Goal: Task Accomplishment & Management: Use online tool/utility

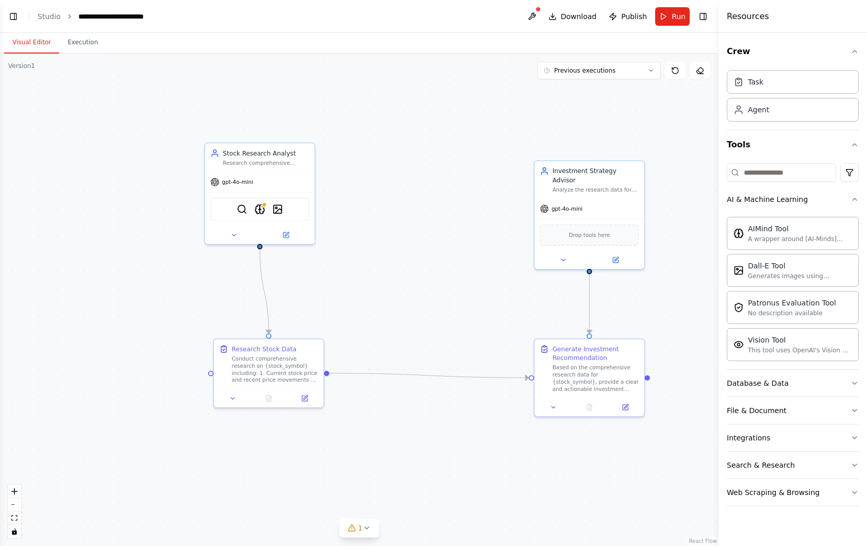
scroll to position [1219, 0]
click at [84, 51] on button "Execution" at bounding box center [82, 43] width 47 height 22
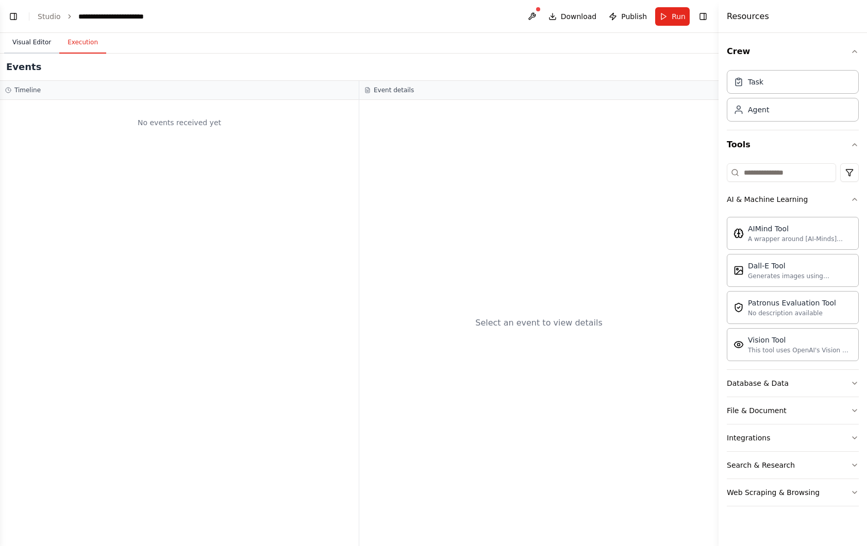
click at [38, 44] on button "Visual Editor" at bounding box center [31, 43] width 55 height 22
click at [77, 44] on button "Execution" at bounding box center [82, 43] width 47 height 22
click at [32, 42] on button "Visual Editor" at bounding box center [31, 43] width 55 height 22
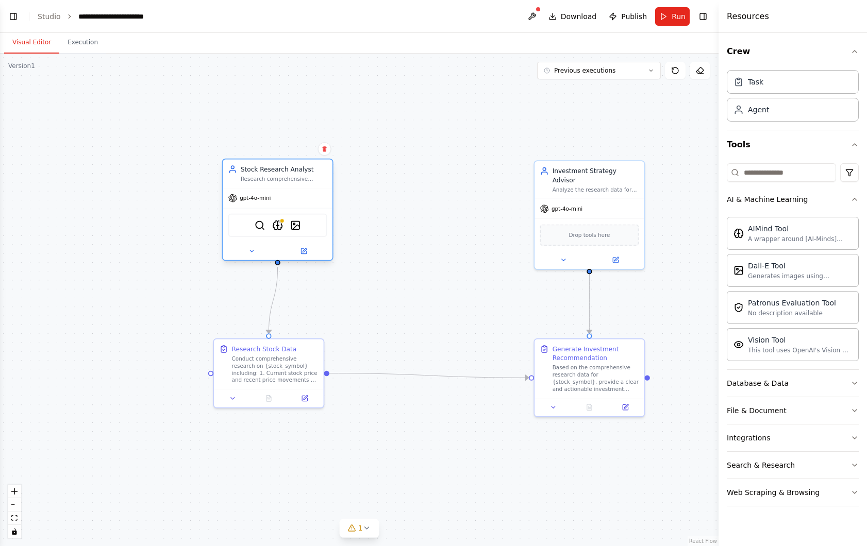
drag, startPoint x: 240, startPoint y: 155, endPoint x: 263, endPoint y: 182, distance: 35.5
click at [263, 174] on div "Stock Research Analyst" at bounding box center [284, 169] width 87 height 9
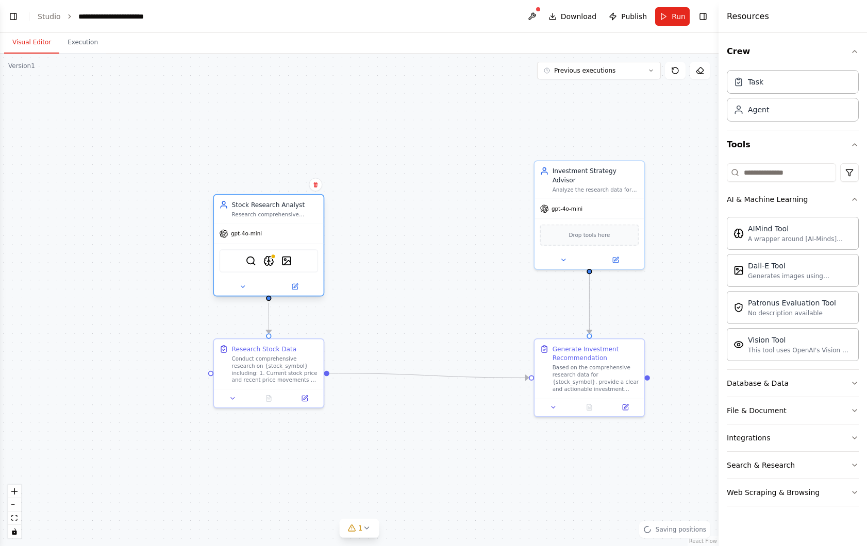
drag, startPoint x: 263, startPoint y: 182, endPoint x: 256, endPoint y: 207, distance: 25.6
click at [257, 207] on div "Stock Research Analyst Research comprehensive financial data and market informa…" at bounding box center [275, 209] width 87 height 18
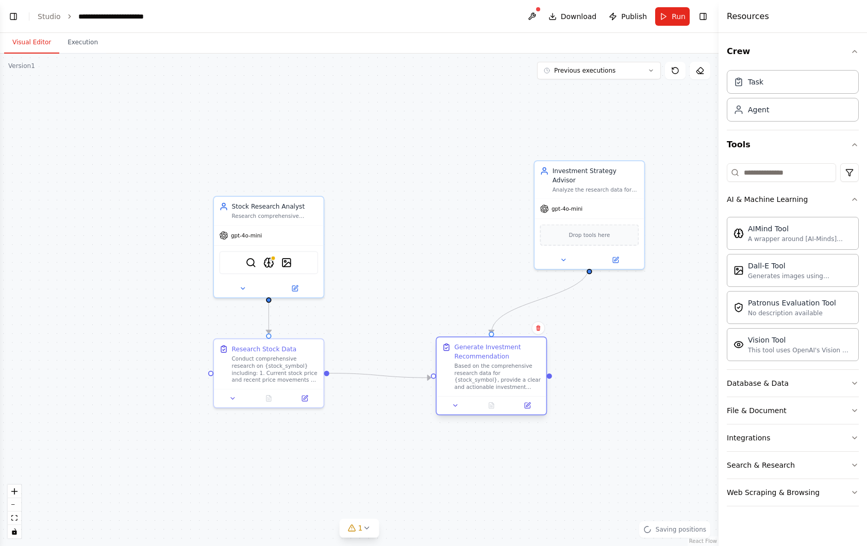
drag, startPoint x: 560, startPoint y: 355, endPoint x: 434, endPoint y: 348, distance: 125.9
click at [455, 348] on div "Generate Investment Recommendation" at bounding box center [498, 352] width 87 height 18
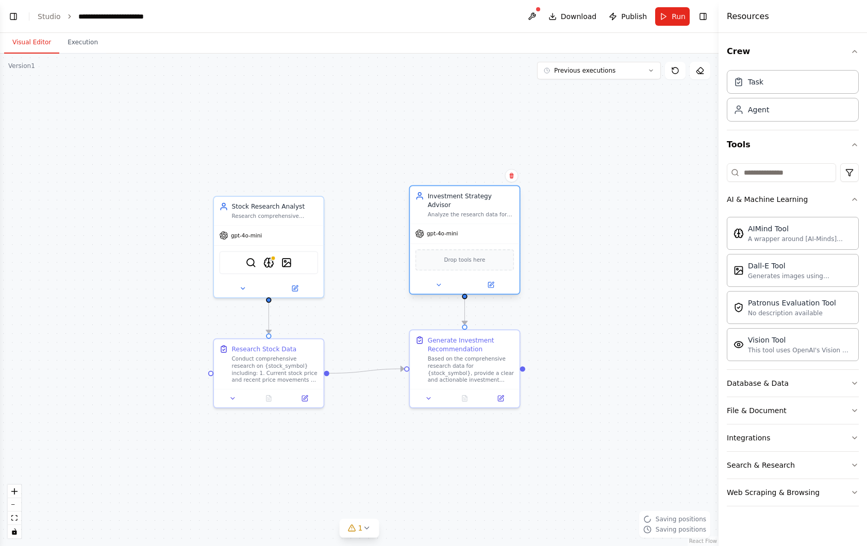
drag, startPoint x: 585, startPoint y: 179, endPoint x: 458, endPoint y: 213, distance: 132.1
click at [458, 213] on div "Analyze the research data for {stock_symbol} and provide clear, actionable inve…" at bounding box center [471, 214] width 87 height 7
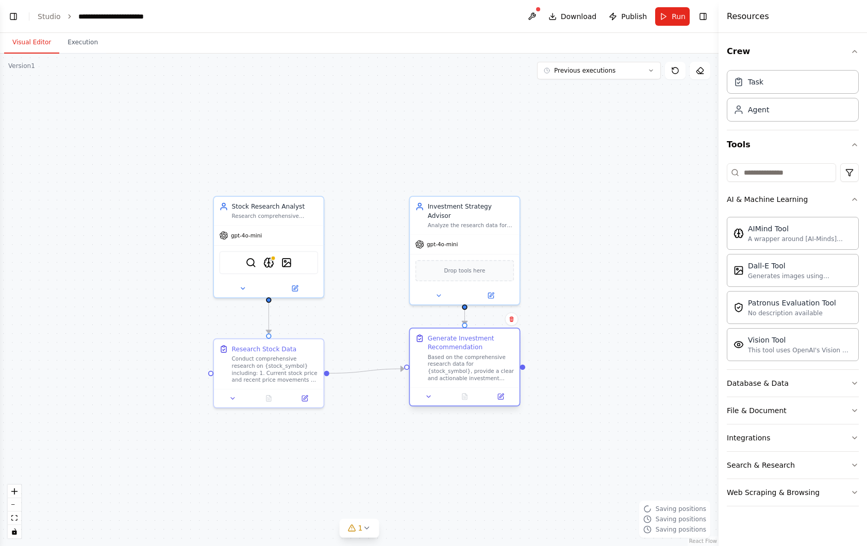
click at [435, 360] on div "Based on the comprehensive research data for {stock_symbol}, provide a clear an…" at bounding box center [471, 368] width 87 height 28
click at [362, 303] on div ".deletable-edge-delete-btn { width: 20px; height: 20px; border: 0px solid #ffff…" at bounding box center [359, 300] width 718 height 493
click at [282, 257] on img at bounding box center [286, 261] width 11 height 11
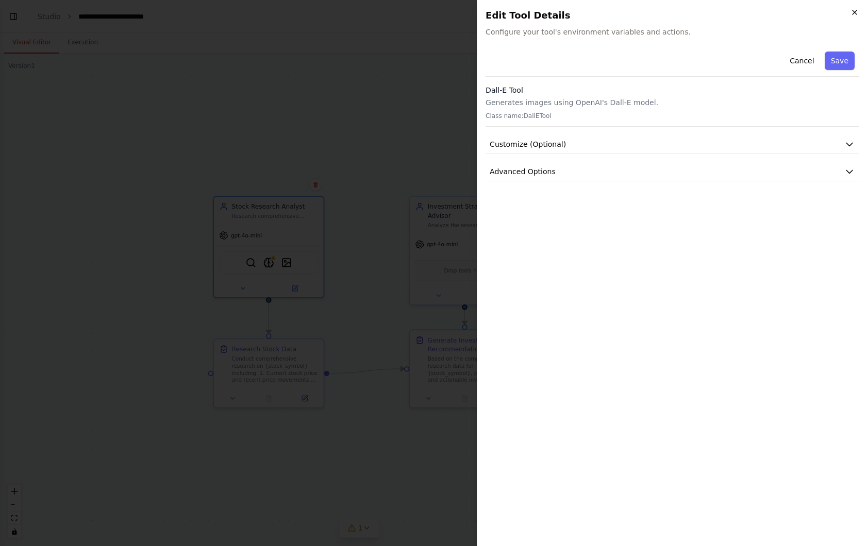
click at [853, 11] on icon "button" at bounding box center [854, 12] width 4 height 4
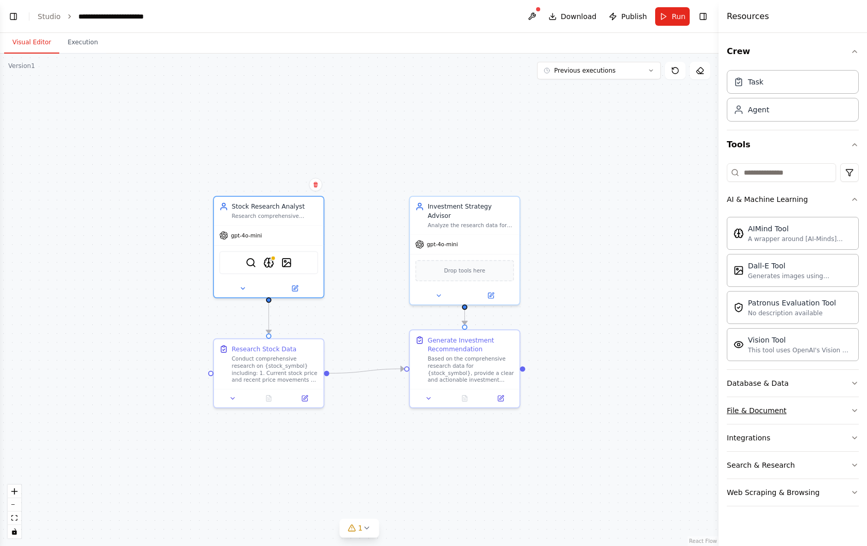
click at [855, 409] on icon "button" at bounding box center [854, 411] width 8 height 8
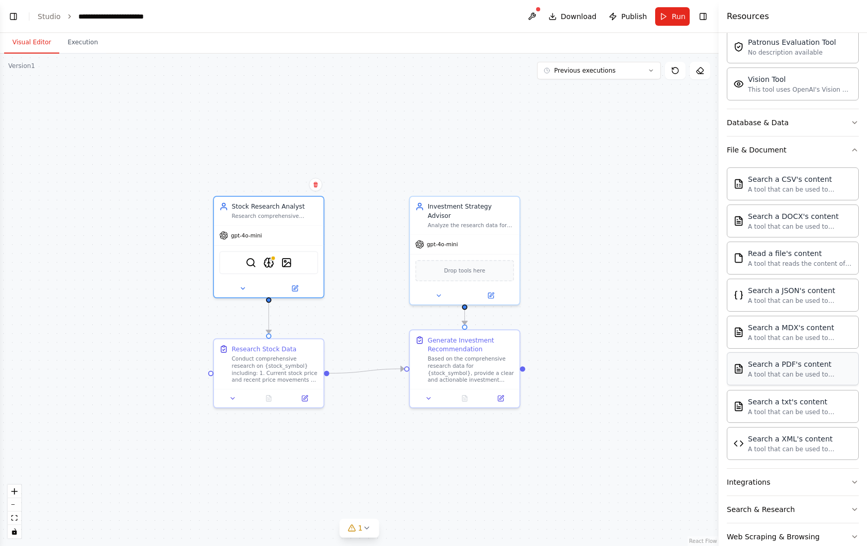
scroll to position [255, 0]
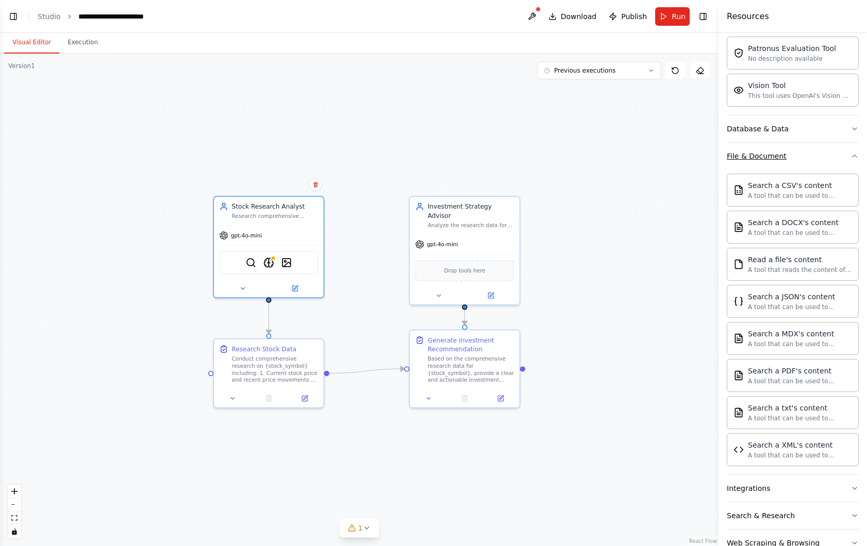
click at [858, 160] on icon "button" at bounding box center [854, 156] width 8 height 8
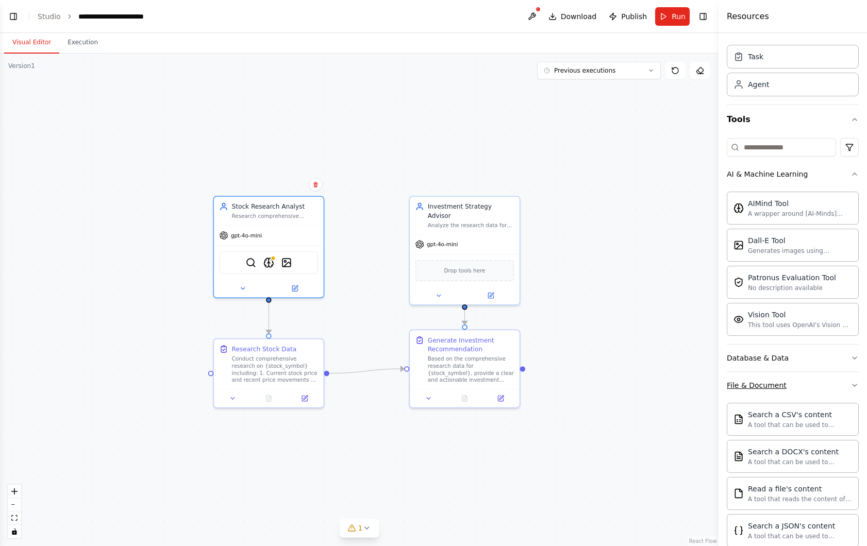
scroll to position [0, 0]
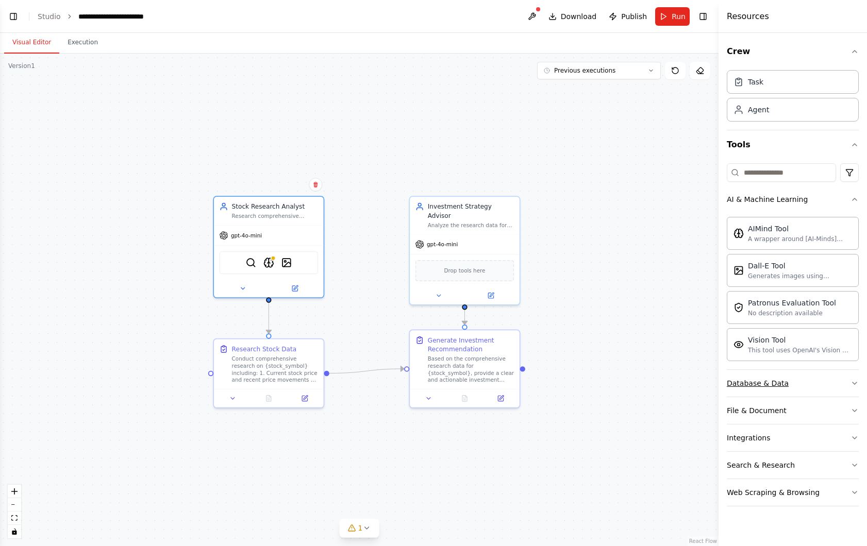
click at [852, 382] on icon "button" at bounding box center [854, 383] width 8 height 8
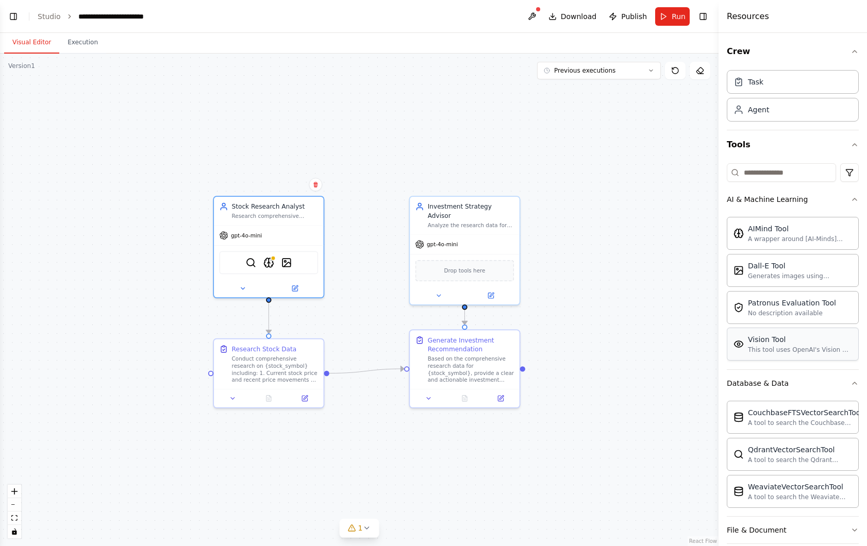
scroll to position [96, 0]
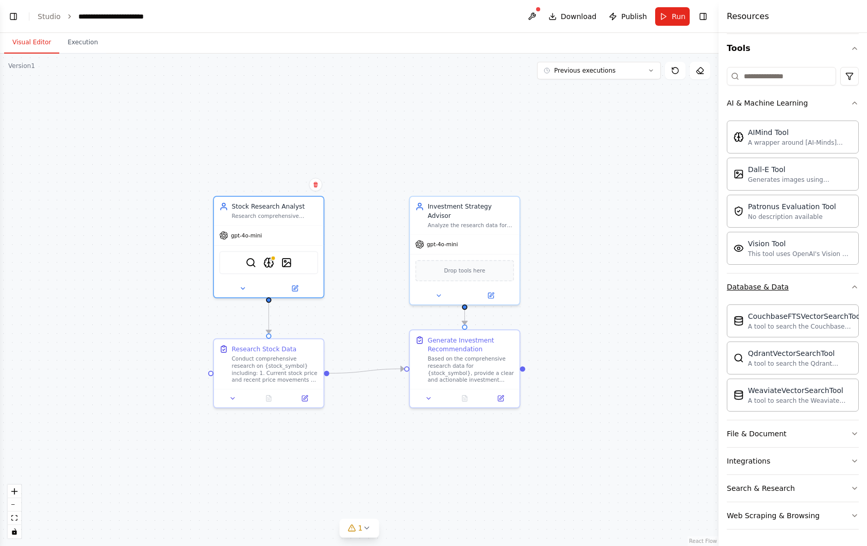
click at [857, 285] on icon "button" at bounding box center [854, 287] width 8 height 8
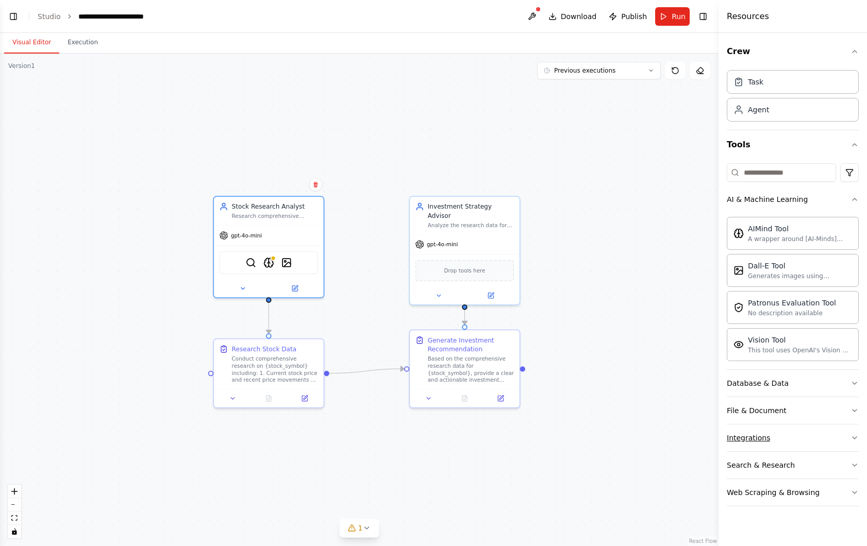
click at [855, 438] on icon "button" at bounding box center [854, 438] width 4 height 2
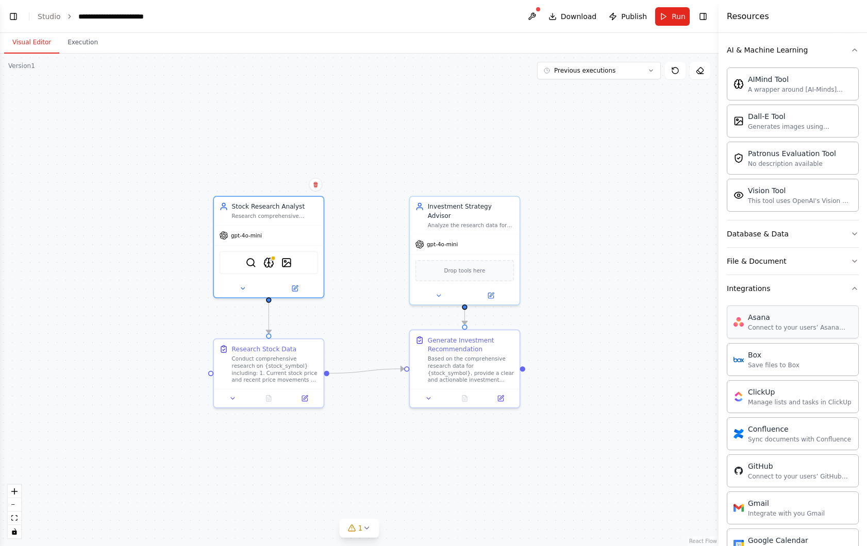
scroll to position [170, 0]
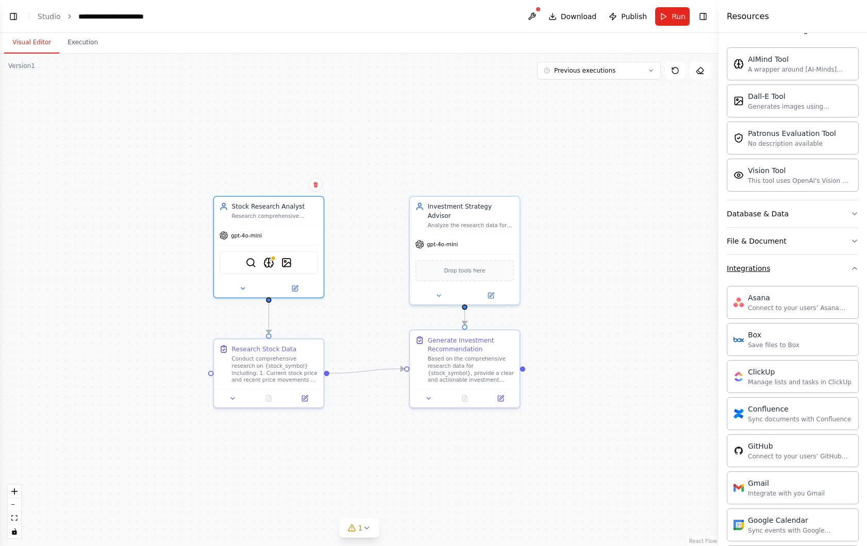
click at [854, 267] on icon "button" at bounding box center [854, 268] width 4 height 2
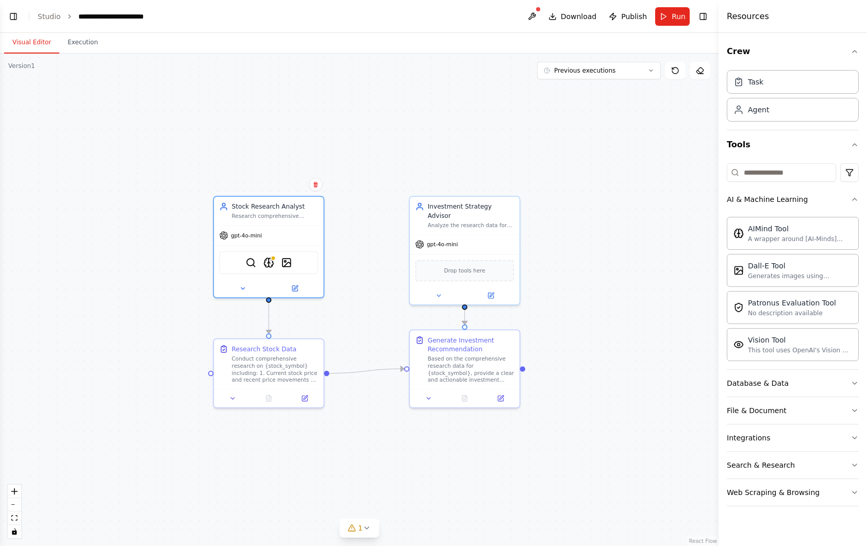
scroll to position [0, 0]
click at [853, 463] on icon "button" at bounding box center [854, 465] width 8 height 8
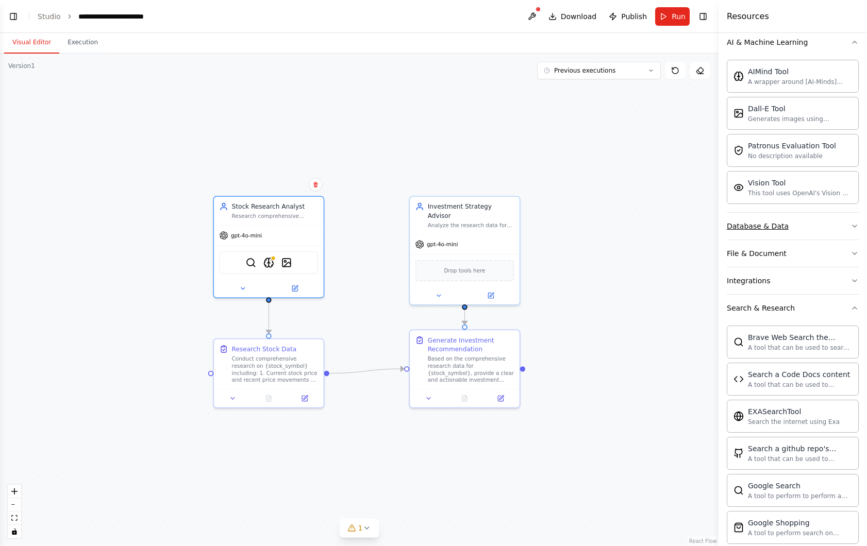
scroll to position [168, 0]
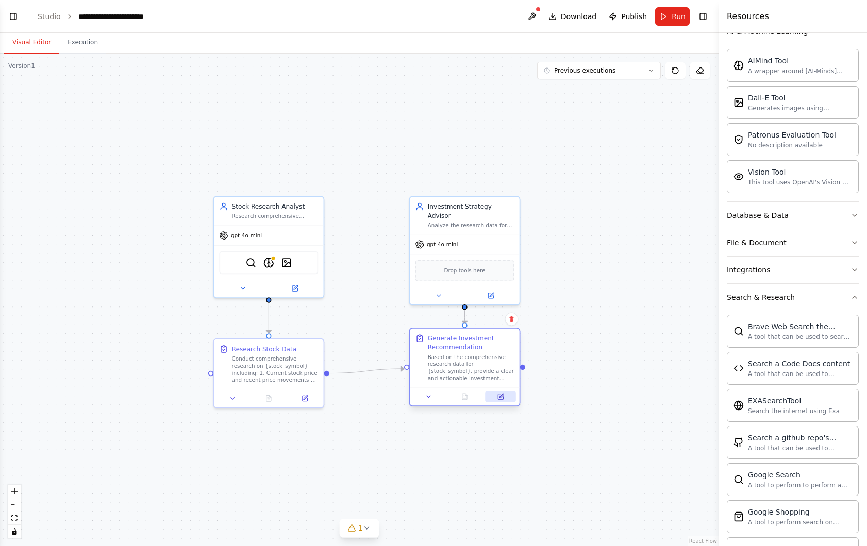
click at [502, 398] on icon at bounding box center [500, 396] width 5 height 5
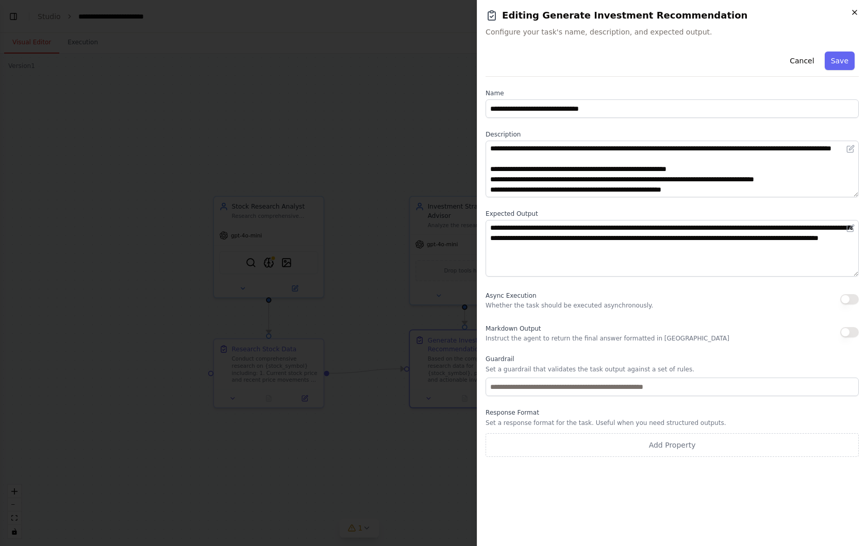
click at [852, 12] on icon "button" at bounding box center [854, 12] width 8 height 8
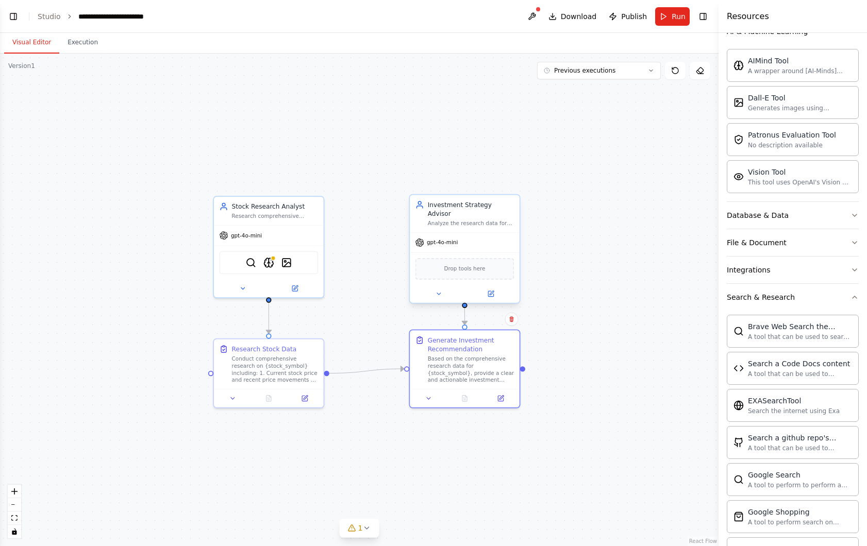
click at [465, 264] on span "Drop tools here" at bounding box center [464, 268] width 41 height 9
click at [488, 291] on icon at bounding box center [490, 293] width 5 height 5
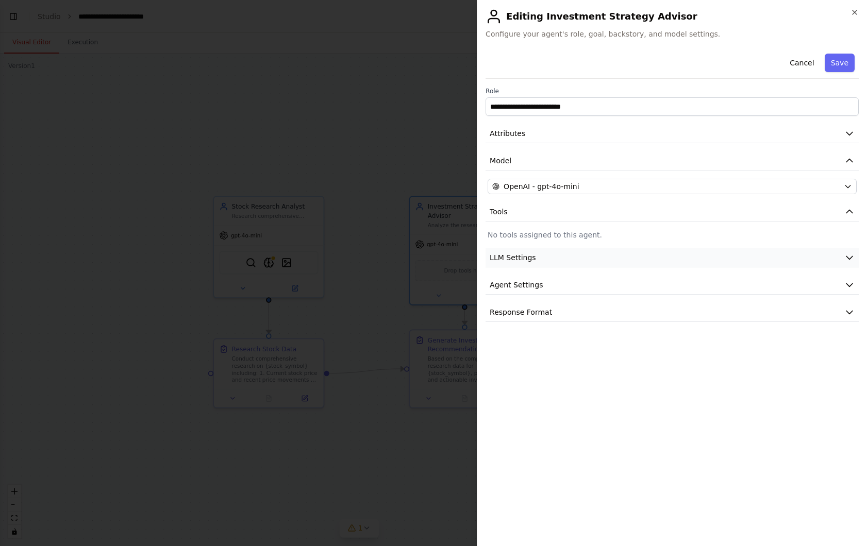
click at [525, 254] on span "LLM Settings" at bounding box center [513, 258] width 46 height 10
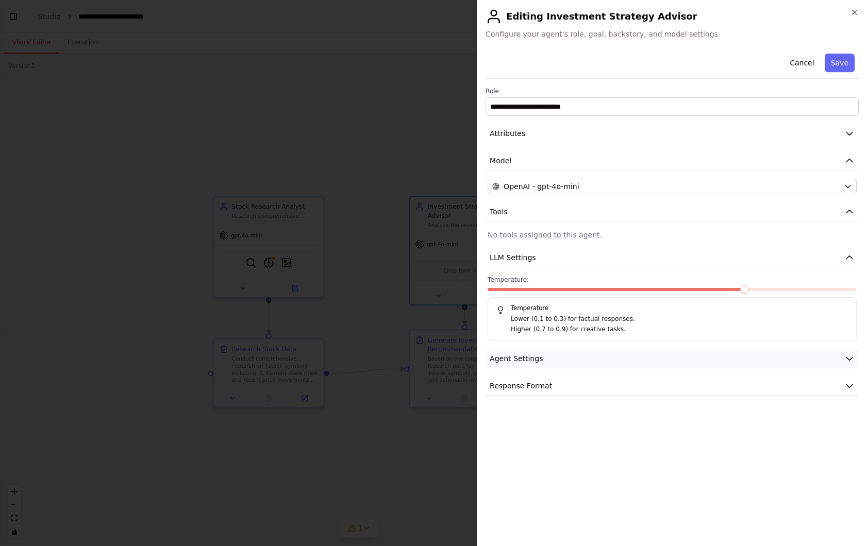
click at [540, 349] on button "Agent Settings" at bounding box center [671, 358] width 373 height 19
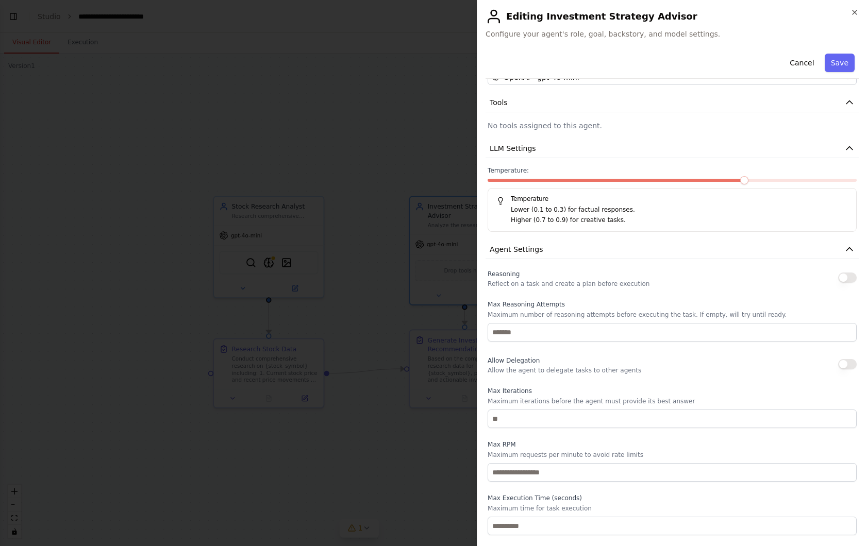
scroll to position [142, 0]
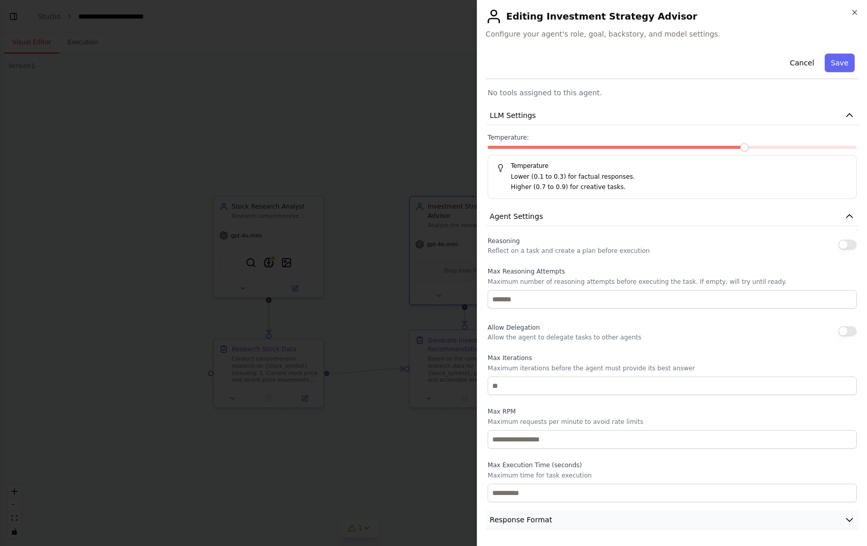
click at [548, 523] on span "Response Format" at bounding box center [521, 520] width 62 height 10
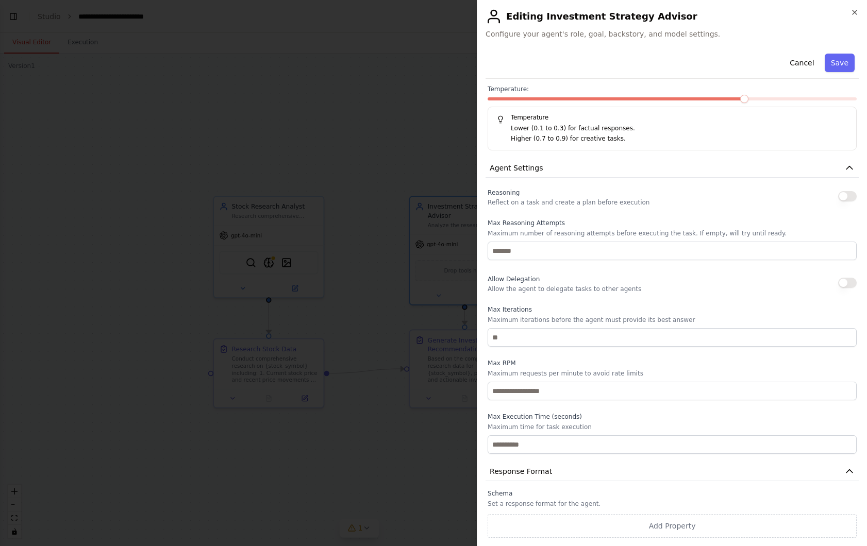
scroll to position [0, 0]
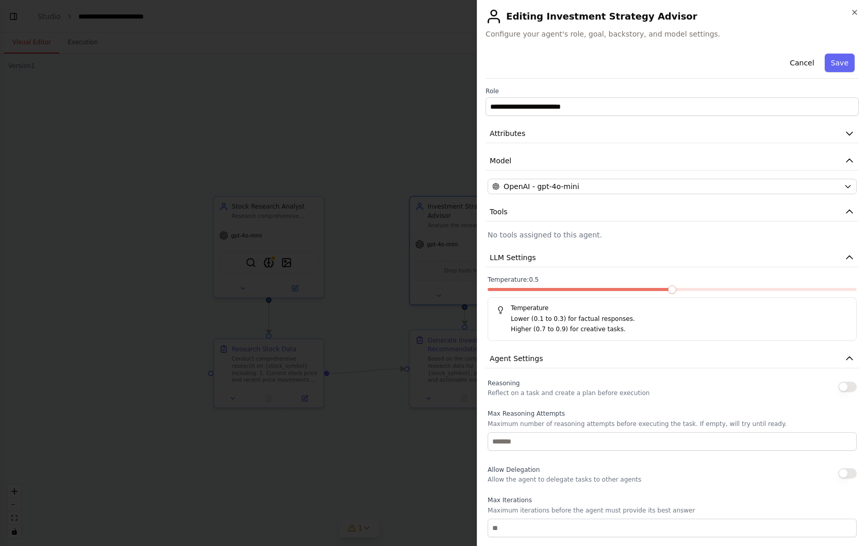
click at [675, 292] on span at bounding box center [672, 290] width 8 height 8
click at [581, 134] on button "Attributes" at bounding box center [671, 133] width 373 height 19
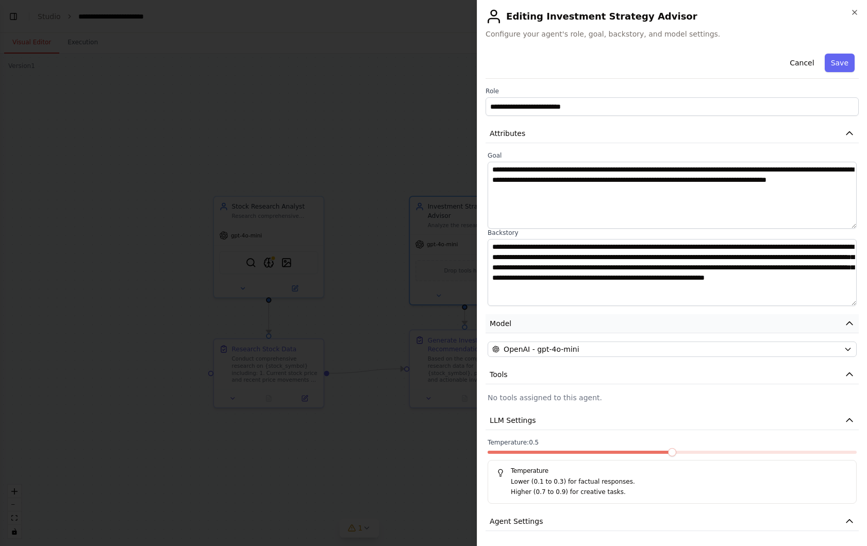
click at [564, 320] on button "Model" at bounding box center [671, 323] width 373 height 19
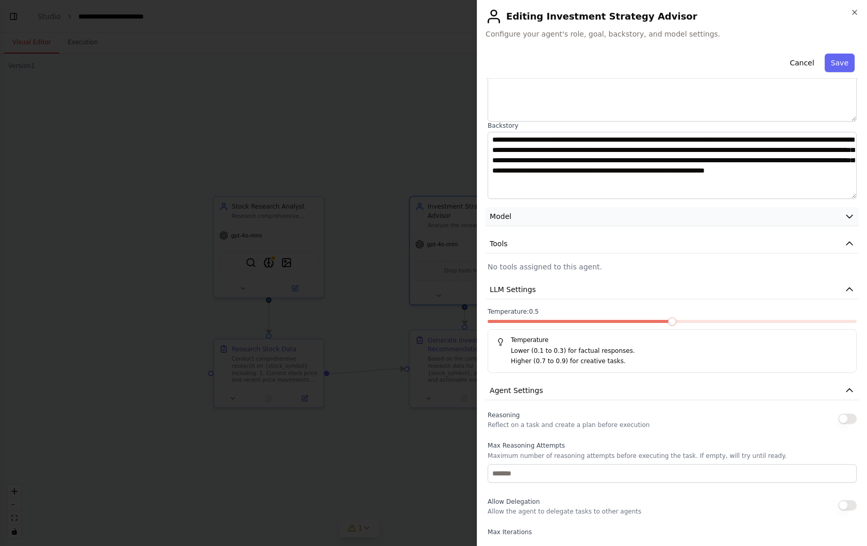
scroll to position [198, 0]
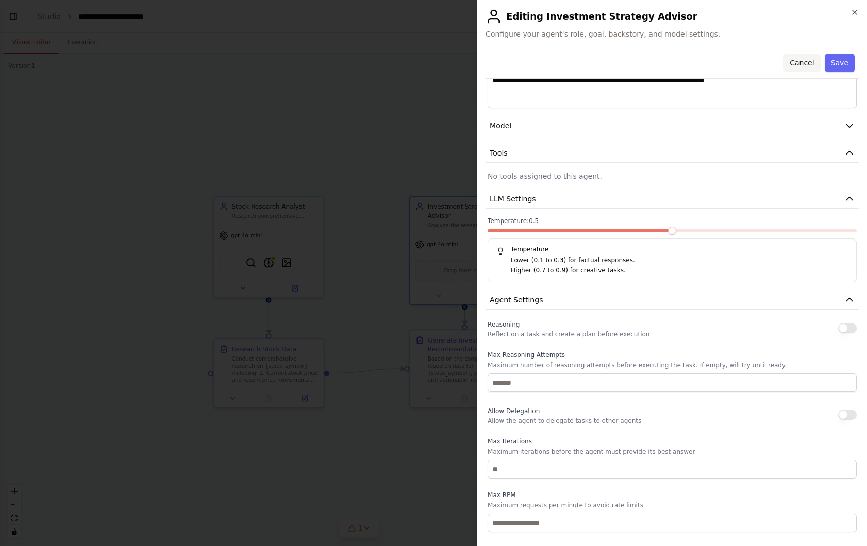
click at [803, 62] on button "Cancel" at bounding box center [801, 63] width 37 height 19
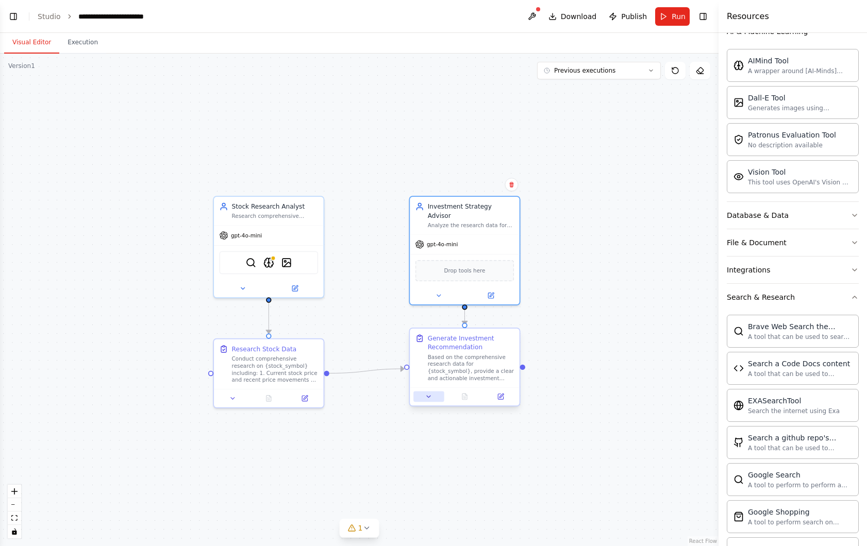
click at [429, 393] on icon at bounding box center [428, 396] width 7 height 7
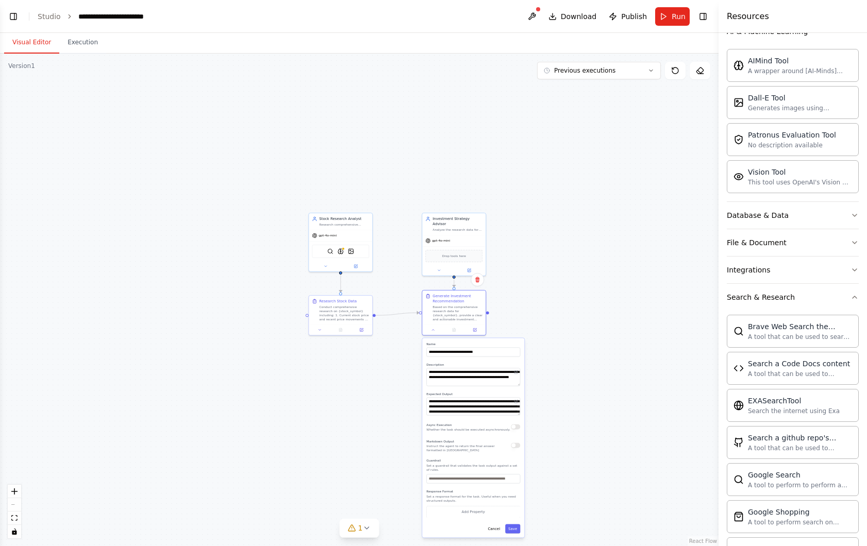
drag, startPoint x: 540, startPoint y: 423, endPoint x: 536, endPoint y: 323, distance: 100.6
click at [536, 323] on div ".deletable-edge-delete-btn { width: 20px; height: 20px; border: 0px solid #ffff…" at bounding box center [359, 300] width 718 height 493
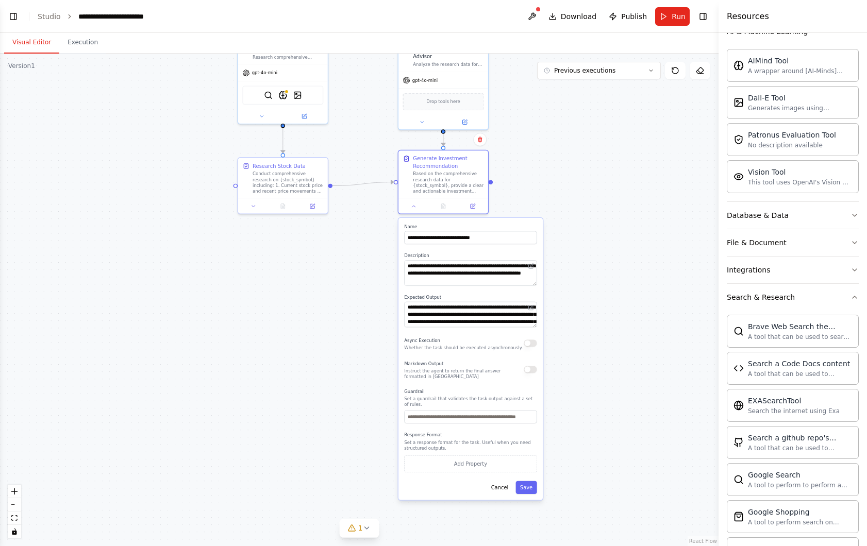
drag, startPoint x: 571, startPoint y: 441, endPoint x: 581, endPoint y: 350, distance: 91.2
click at [581, 350] on div ".deletable-edge-delete-btn { width: 20px; height: 20px; border: 0px solid #ffff…" at bounding box center [359, 300] width 718 height 493
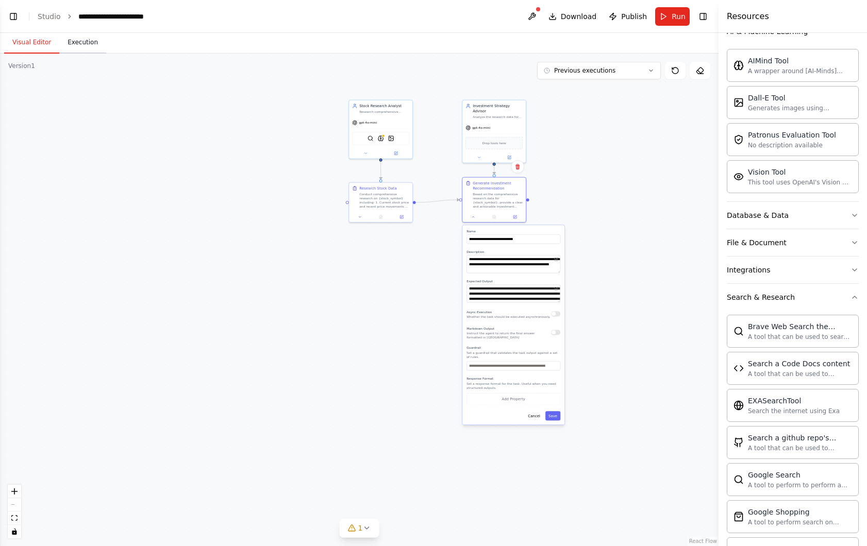
click at [80, 45] on button "Execution" at bounding box center [82, 43] width 47 height 22
click at [32, 46] on button "Visual Editor" at bounding box center [31, 43] width 55 height 22
click at [539, 13] on button at bounding box center [532, 16] width 16 height 19
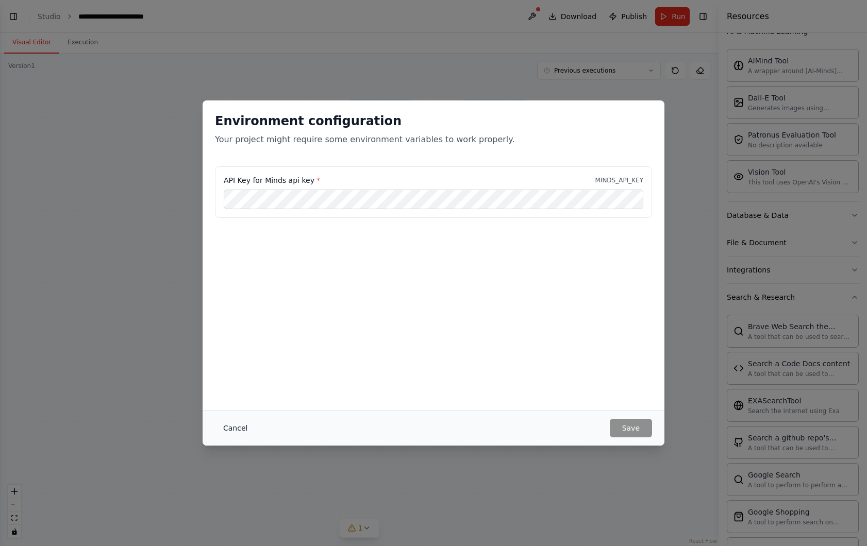
click at [232, 430] on button "Cancel" at bounding box center [235, 428] width 41 height 19
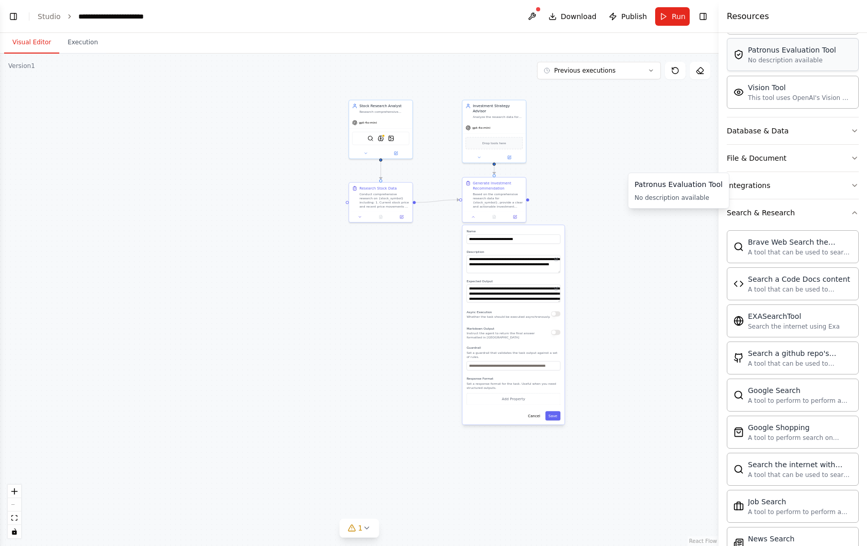
scroll to position [0, 0]
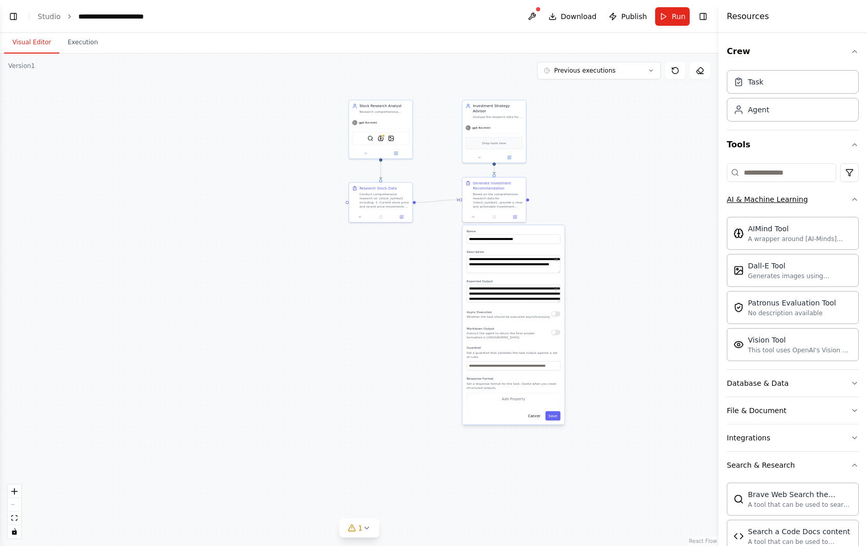
click at [851, 198] on icon "button" at bounding box center [854, 199] width 8 height 8
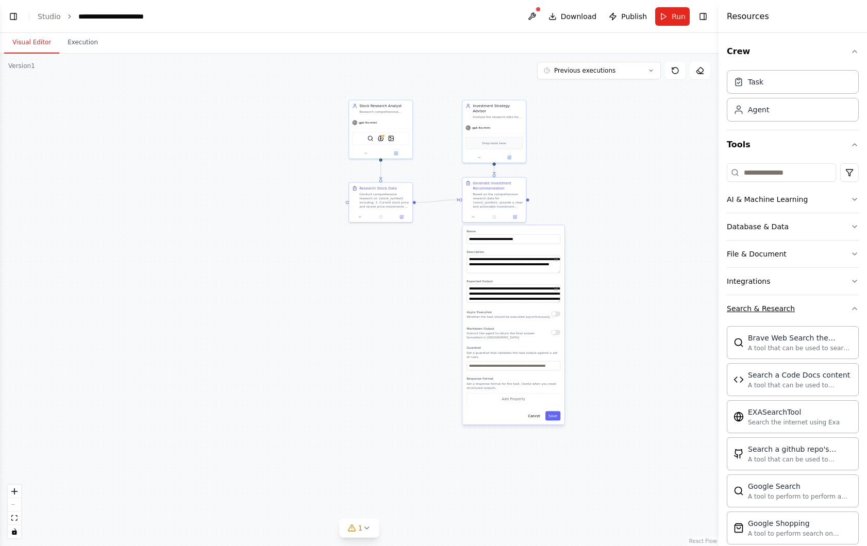
click at [844, 302] on button "Search & Research" at bounding box center [793, 308] width 132 height 27
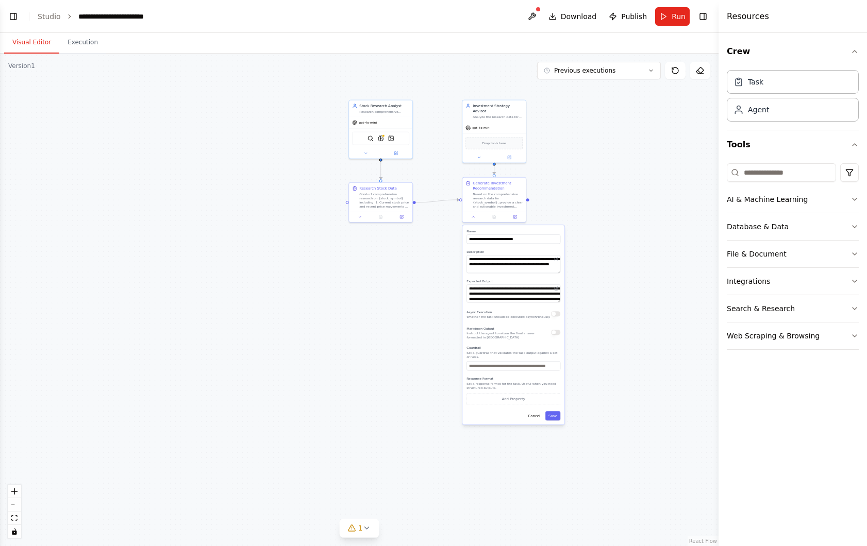
click at [661, 259] on div ".deletable-edge-delete-btn { width: 20px; height: 20px; border: 0px solid #ffff…" at bounding box center [359, 300] width 718 height 493
click at [770, 78] on div "Task" at bounding box center [793, 82] width 132 height 24
click at [681, 164] on div at bounding box center [699, 169] width 63 height 27
drag, startPoint x: 694, startPoint y: 162, endPoint x: 614, endPoint y: 163, distance: 79.9
click at [644, 176] on icon at bounding box center [644, 178] width 4 height 4
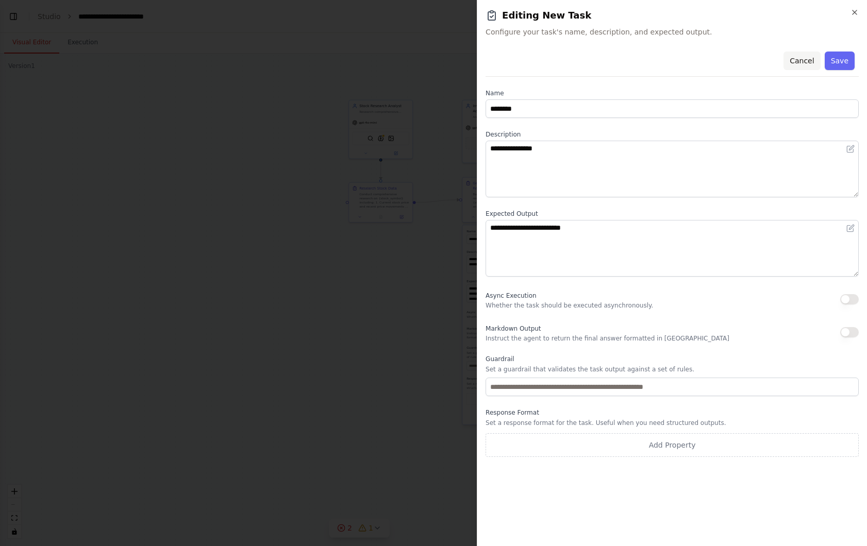
click at [799, 59] on button "Cancel" at bounding box center [801, 61] width 37 height 19
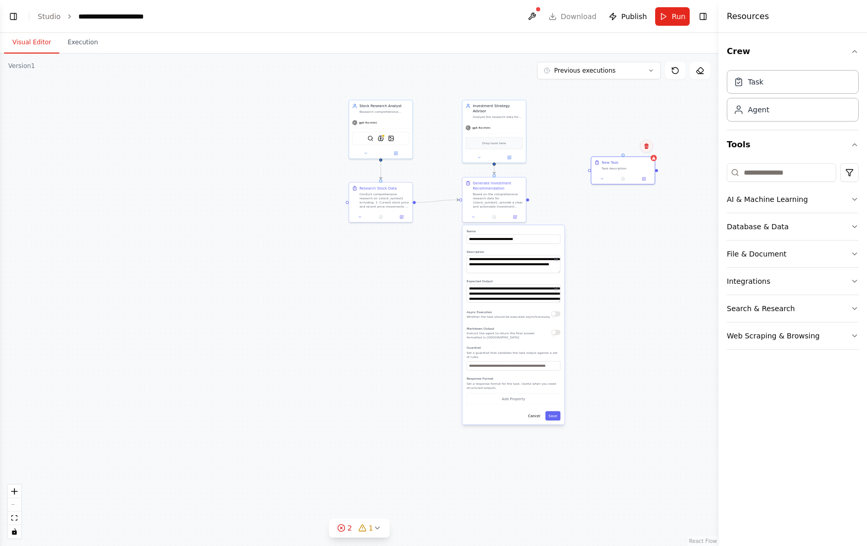
click at [647, 147] on icon at bounding box center [646, 146] width 6 height 6
click at [618, 149] on button "Confirm" at bounding box center [617, 146] width 37 height 12
click at [614, 159] on div ".deletable-edge-delete-btn { width: 20px; height: 20px; border: 0px solid #ffff…" at bounding box center [359, 300] width 718 height 493
click at [544, 203] on div ".deletable-edge-delete-btn { width: 20px; height: 20px; border: 0px solid #ffff…" at bounding box center [359, 300] width 718 height 493
click at [534, 413] on button "Cancel" at bounding box center [534, 415] width 19 height 9
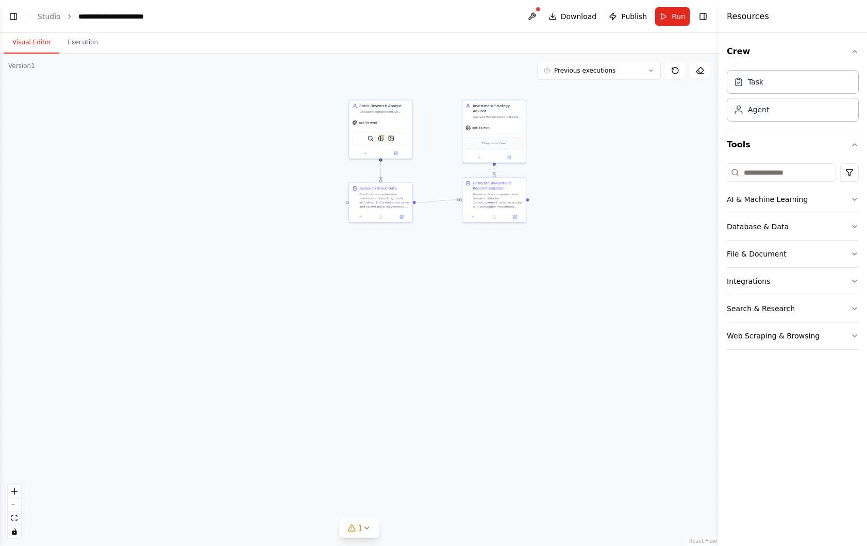
click at [308, 295] on div ".deletable-edge-delete-btn { width: 20px; height: 20px; border: 0px solid #ffff…" at bounding box center [359, 300] width 718 height 493
click at [46, 19] on link "Studio" at bounding box center [49, 16] width 23 height 8
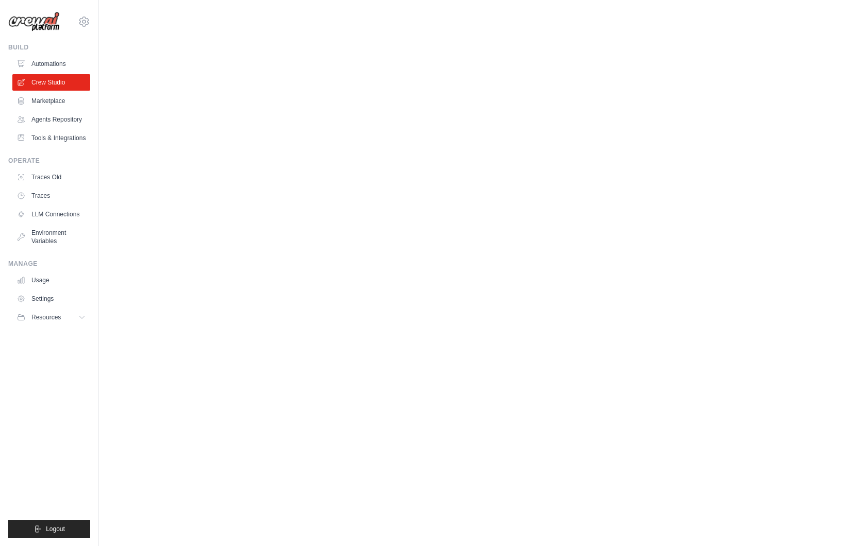
click at [49, 16] on img at bounding box center [34, 22] width 52 height 20
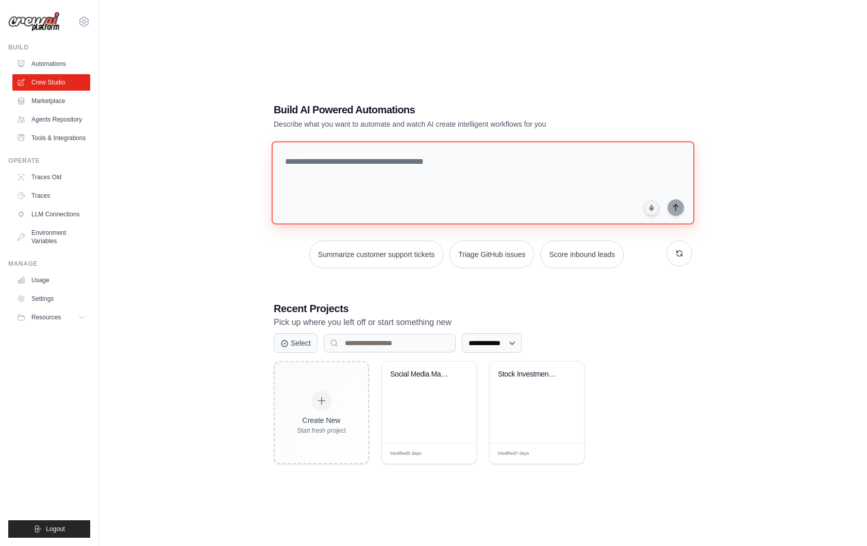
click at [371, 156] on textarea at bounding box center [483, 182] width 423 height 83
type textarea "**********"
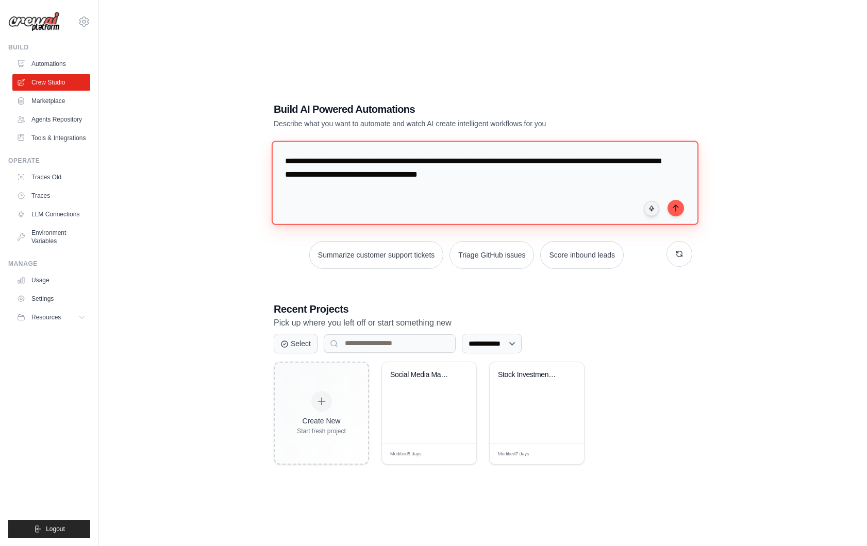
click at [288, 162] on textarea "**********" at bounding box center [485, 183] width 427 height 84
click at [365, 199] on textarea "**********" at bounding box center [485, 183] width 427 height 84
type textarea "**********"
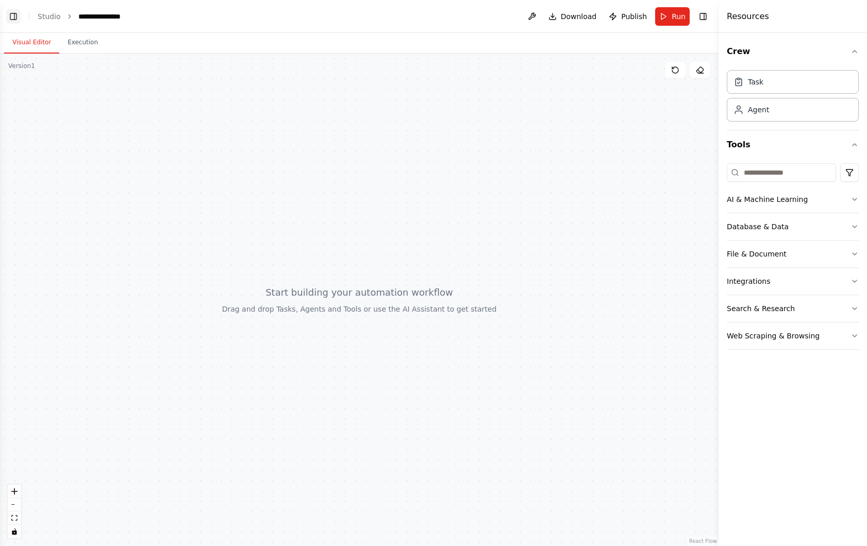
click at [12, 12] on button "Toggle Left Sidebar" at bounding box center [13, 16] width 14 height 14
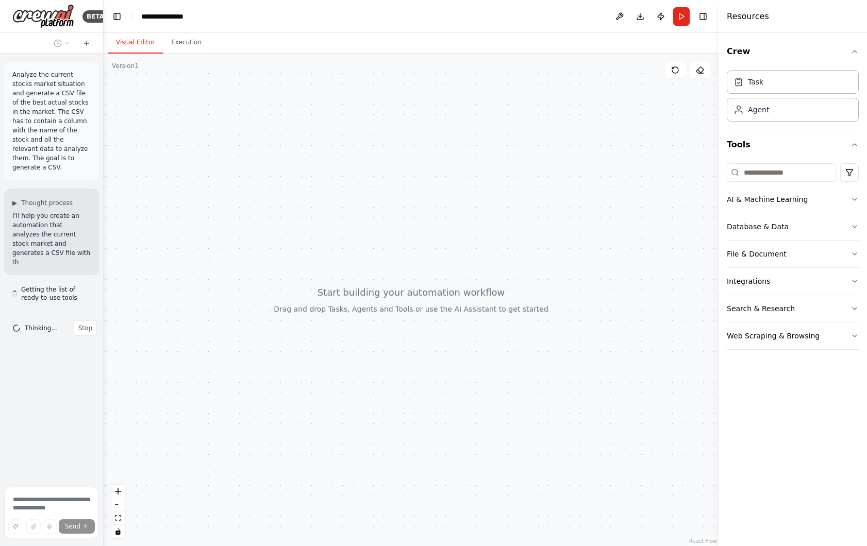
drag, startPoint x: 104, startPoint y: 228, endPoint x: 224, endPoint y: 237, distance: 119.9
click at [224, 237] on div at bounding box center [411, 300] width 615 height 493
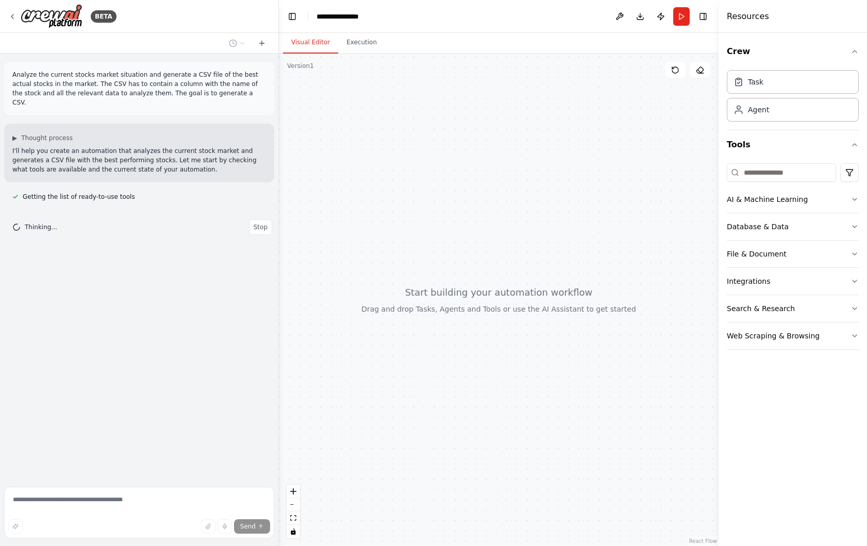
drag, startPoint x: 102, startPoint y: 251, endPoint x: 283, endPoint y: 252, distance: 180.9
click at [283, 252] on div "**********" at bounding box center [433, 273] width 867 height 546
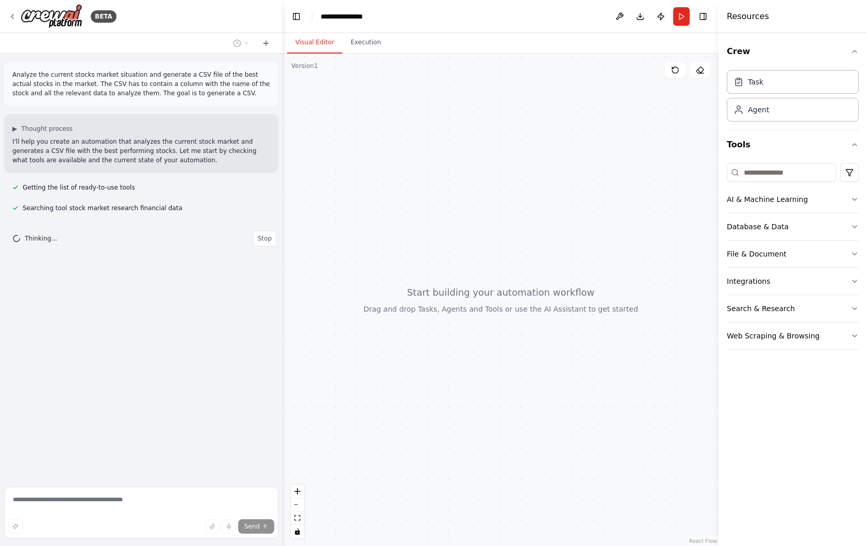
drag, startPoint x: 283, startPoint y: 252, endPoint x: 233, endPoint y: 249, distance: 49.6
click at [233, 249] on div "**********" at bounding box center [433, 273] width 867 height 546
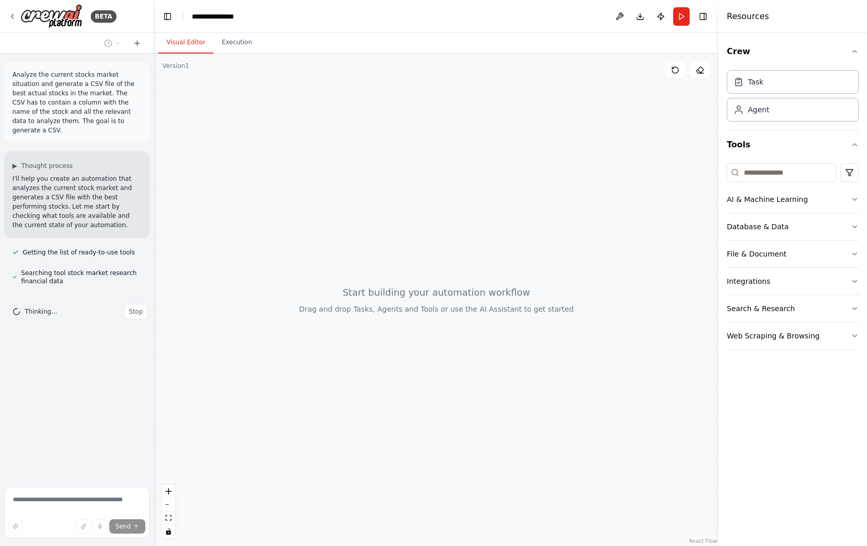
drag, startPoint x: 279, startPoint y: 268, endPoint x: 160, endPoint y: 270, distance: 118.5
click at [161, 269] on div "**********" at bounding box center [433, 273] width 867 height 546
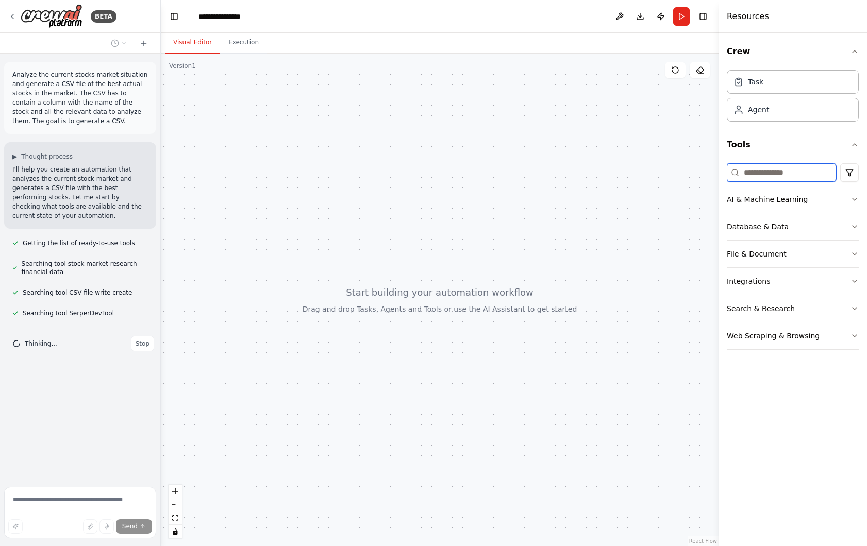
click at [799, 164] on input at bounding box center [781, 172] width 109 height 19
type input "****"
type input "*"
click at [555, 223] on div at bounding box center [440, 300] width 558 height 493
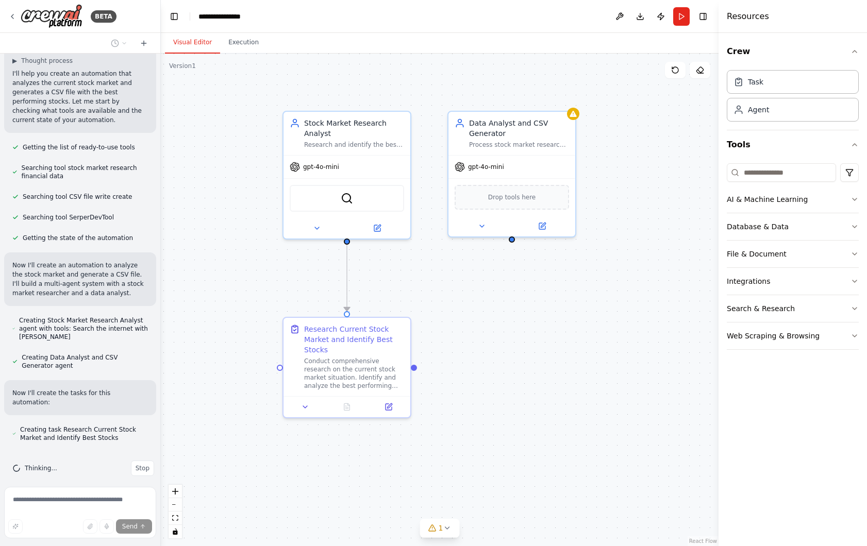
scroll to position [125, 0]
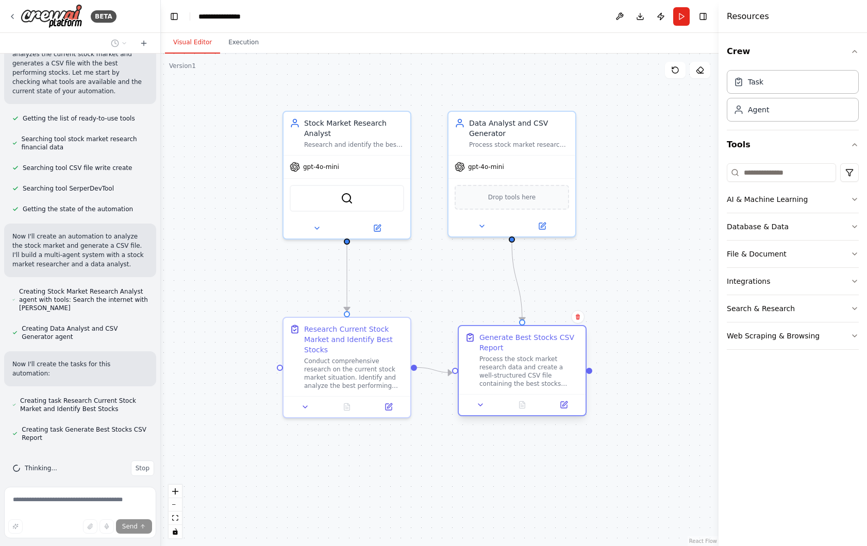
drag, startPoint x: 550, startPoint y: 333, endPoint x: 542, endPoint y: 346, distance: 15.6
click at [542, 346] on div "Generate Best Stocks CSV Report" at bounding box center [529, 342] width 100 height 21
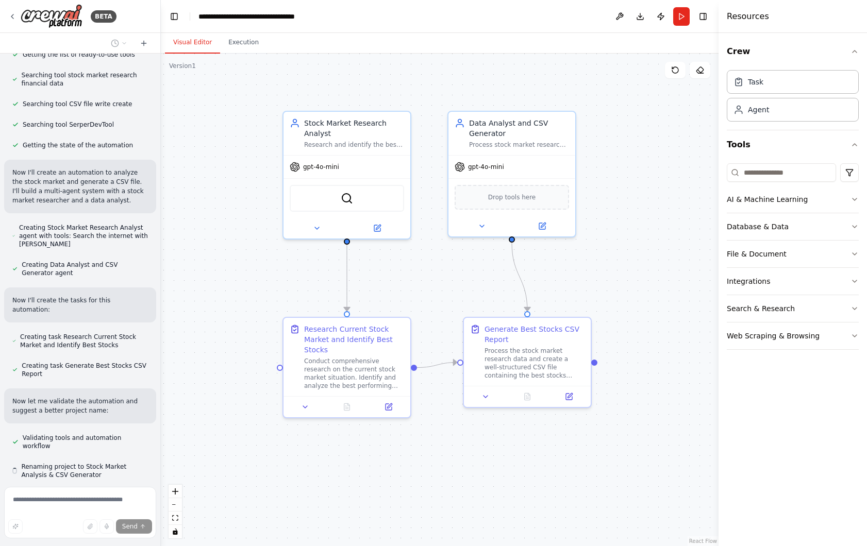
scroll to position [217, 0]
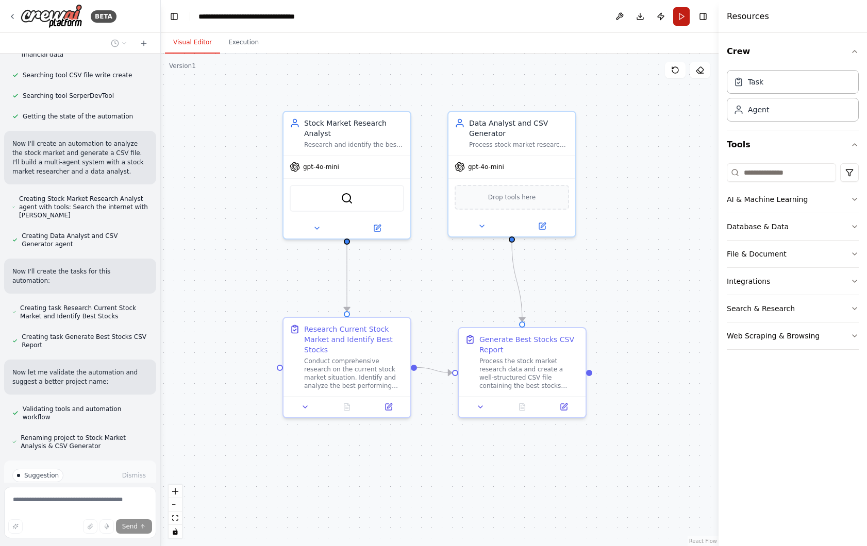
click at [677, 18] on button "Run" at bounding box center [681, 16] width 16 height 19
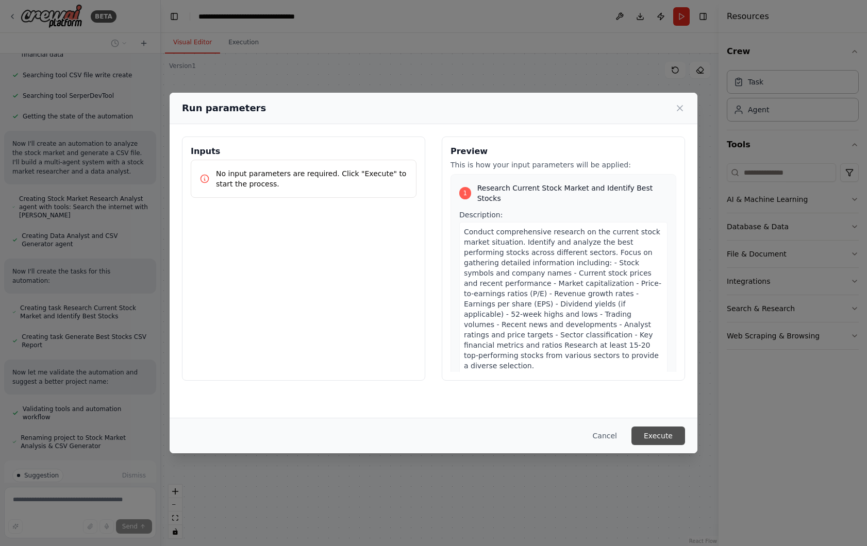
click at [656, 435] on button "Execute" at bounding box center [658, 436] width 54 height 19
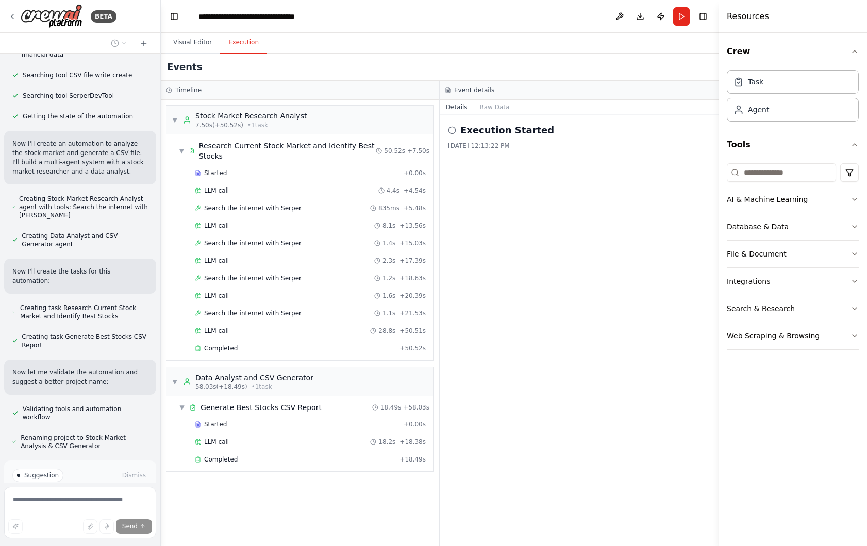
click at [527, 227] on div "Execution Started 10/1/2025, 12:13:22 PM" at bounding box center [579, 330] width 279 height 431
click at [237, 462] on div "Completed" at bounding box center [295, 460] width 200 height 8
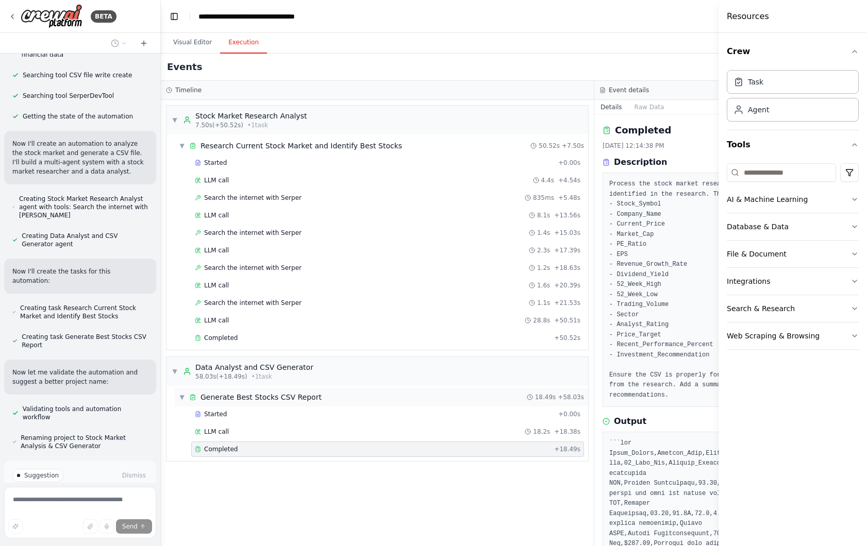
drag, startPoint x: 594, startPoint y: 391, endPoint x: 574, endPoint y: 391, distance: 19.6
click at [574, 391] on div "Timeline ▼ Stock Market Research Analyst 7.50s (+50.52s) • 1 task ▼ Research Cu…" at bounding box center [377, 313] width 433 height 465
drag, startPoint x: 593, startPoint y: 226, endPoint x: 484, endPoint y: 230, distance: 108.8
click at [486, 230] on div "▼ Stock Market Research Analyst 7.50s (+50.52s) • 1 task ▼ Research Current Sto…" at bounding box center [377, 323] width 433 height 446
click at [175, 19] on button "Toggle Left Sidebar" at bounding box center [174, 16] width 14 height 14
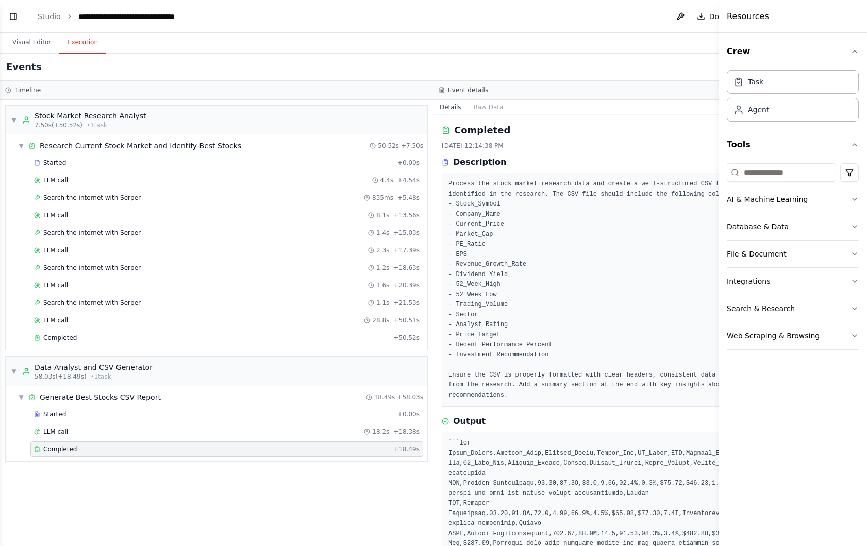
click at [428, 238] on div "▼ Stock Market Research Analyst 7.50s (+50.52s) • 1 task ▼ Research Current Sto…" at bounding box center [216, 323] width 433 height 446
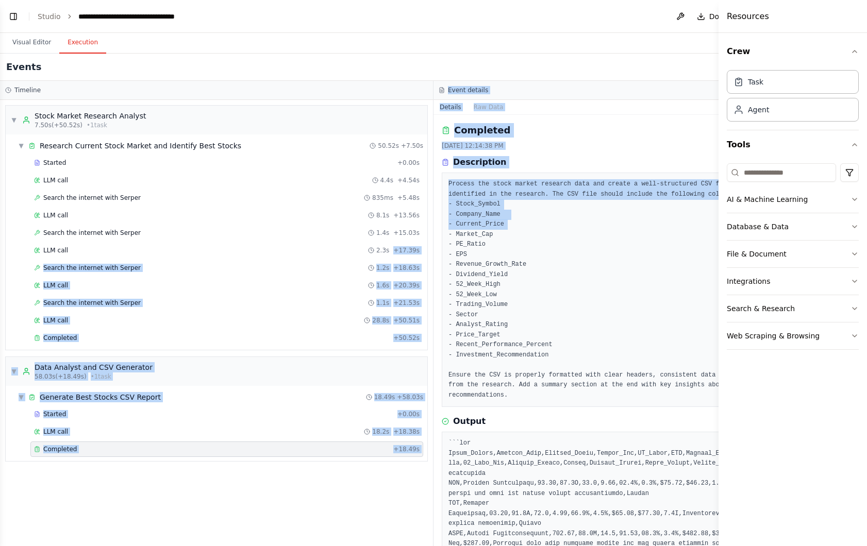
drag, startPoint x: 437, startPoint y: 239, endPoint x: 398, endPoint y: 242, distance: 38.7
click at [398, 242] on div "Timeline ▼ Stock Market Research Analyst 7.50s (+50.52s) • 1 task ▼ Research Cu…" at bounding box center [433, 313] width 867 height 465
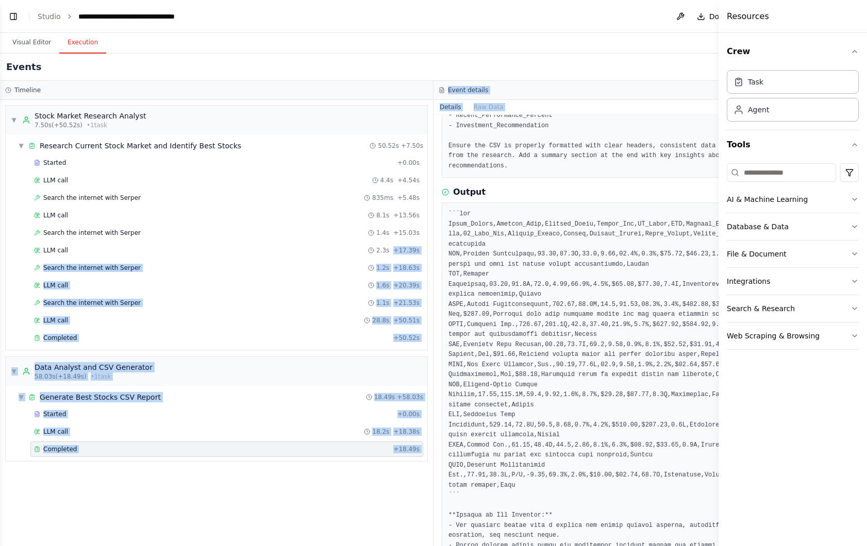
scroll to position [0, 0]
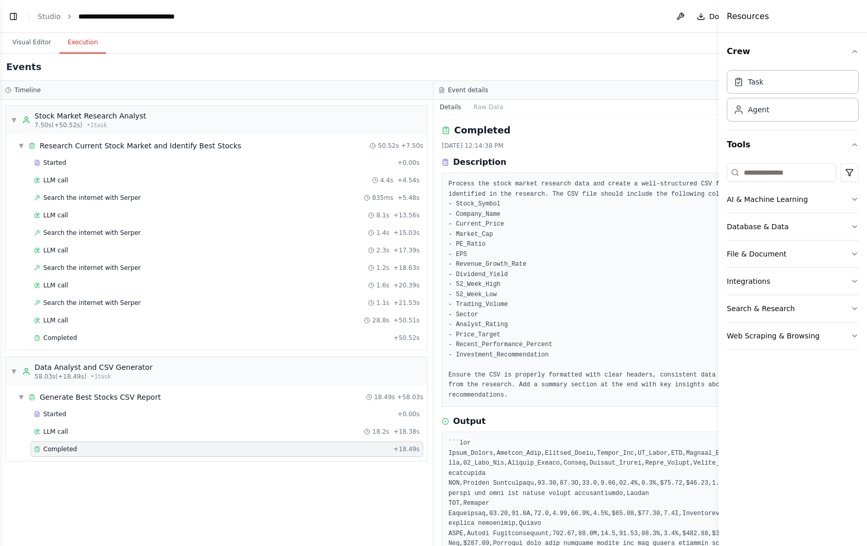
click at [513, 352] on pre "Process the stock market research data and create a well-structured CSV file co…" at bounding box center [650, 289] width 404 height 221
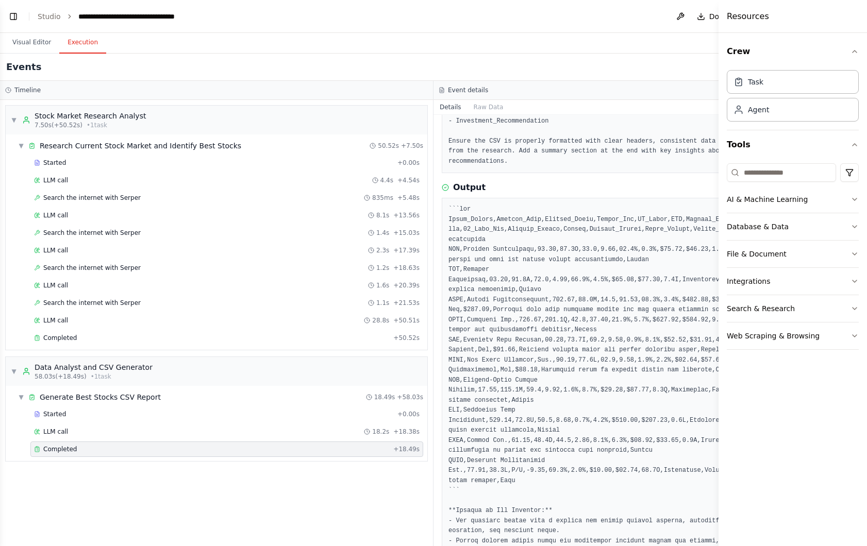
scroll to position [198, 0]
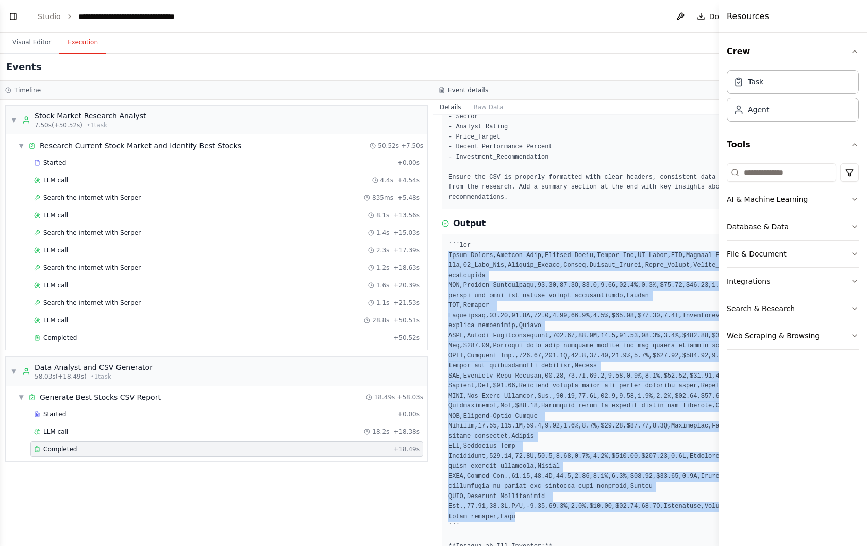
drag, startPoint x: 448, startPoint y: 255, endPoint x: 517, endPoint y: 520, distance: 273.7
click at [517, 520] on pre at bounding box center [650, 447] width 404 height 412
drag, startPoint x: 449, startPoint y: 240, endPoint x: 466, endPoint y: 511, distance: 271.6
click at [467, 511] on div at bounding box center [650, 447] width 417 height 426
drag, startPoint x: 464, startPoint y: 522, endPoint x: 443, endPoint y: 238, distance: 284.2
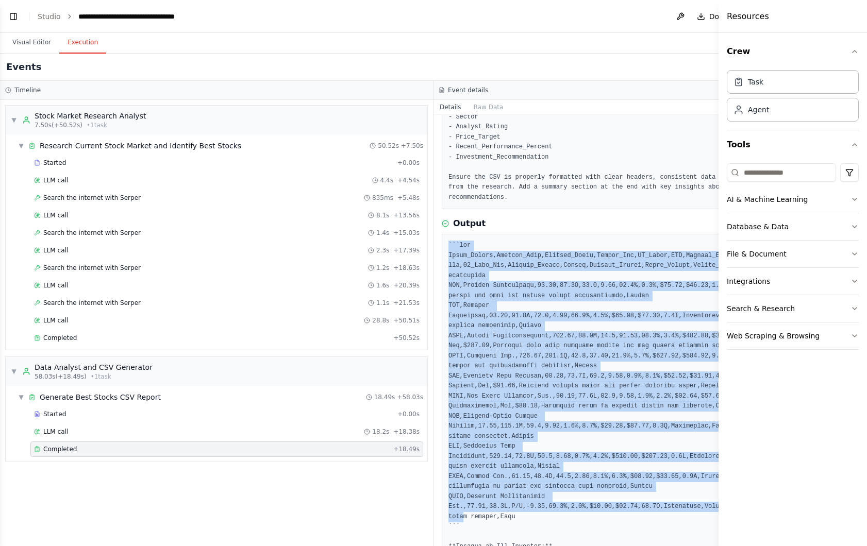
click at [443, 238] on div at bounding box center [650, 447] width 417 height 426
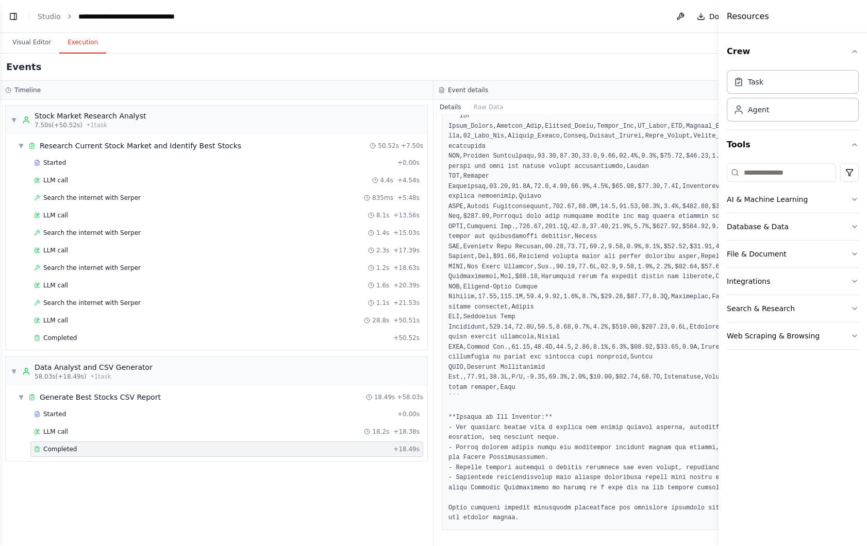
click at [477, 395] on pre at bounding box center [650, 317] width 404 height 412
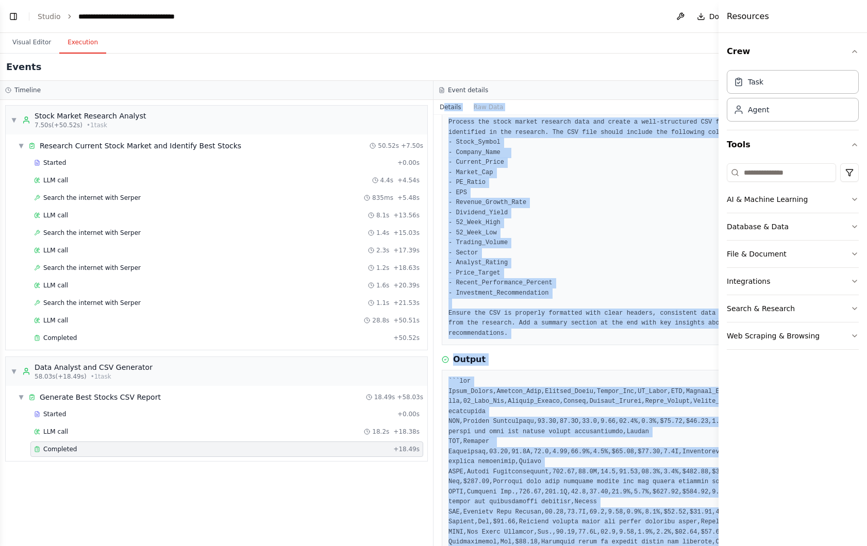
scroll to position [32, 0]
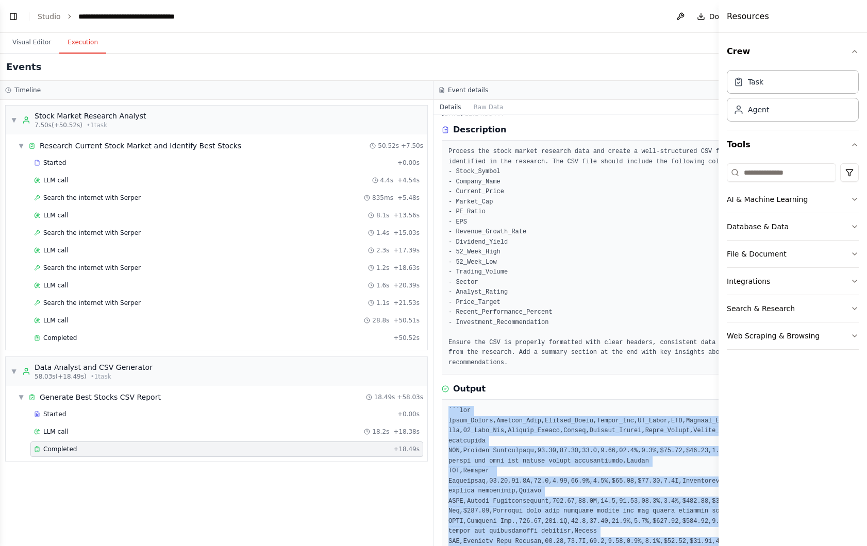
drag, startPoint x: 472, startPoint y: 395, endPoint x: 439, endPoint y: 411, distance: 37.3
click at [439, 411] on div "Completed 10/1/2025, 12:14:38 PM Description Process the stock market research …" at bounding box center [649, 330] width 433 height 431
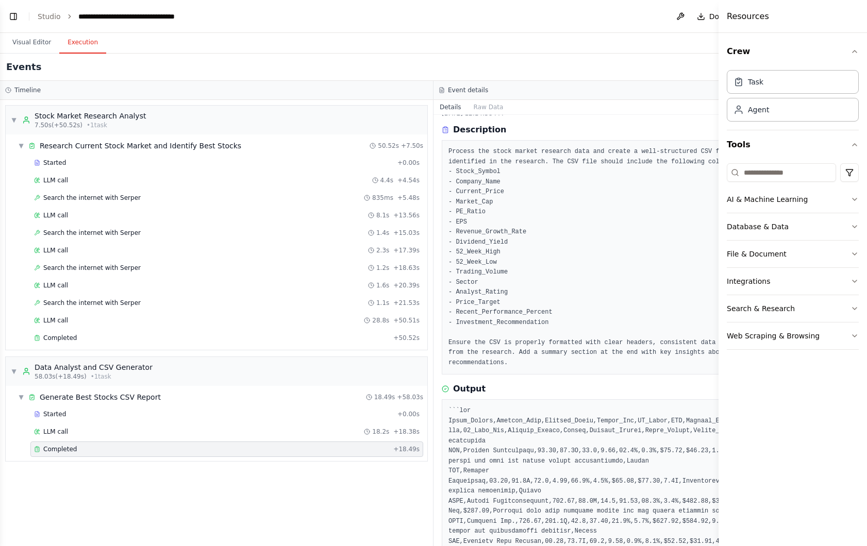
click at [464, 367] on pre "Process the stock market research data and create a well-structured CSV file co…" at bounding box center [650, 257] width 404 height 221
click at [443, 387] on icon at bounding box center [445, 388] width 7 height 7
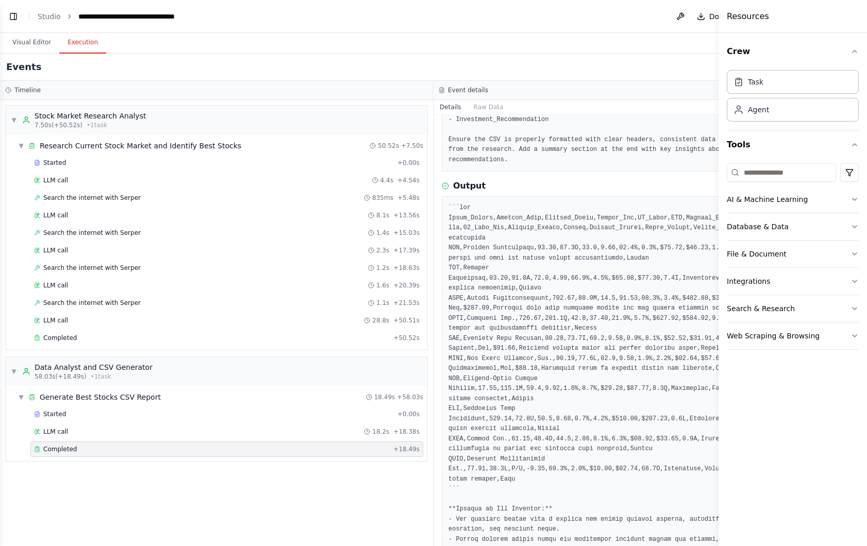
scroll to position [309, 0]
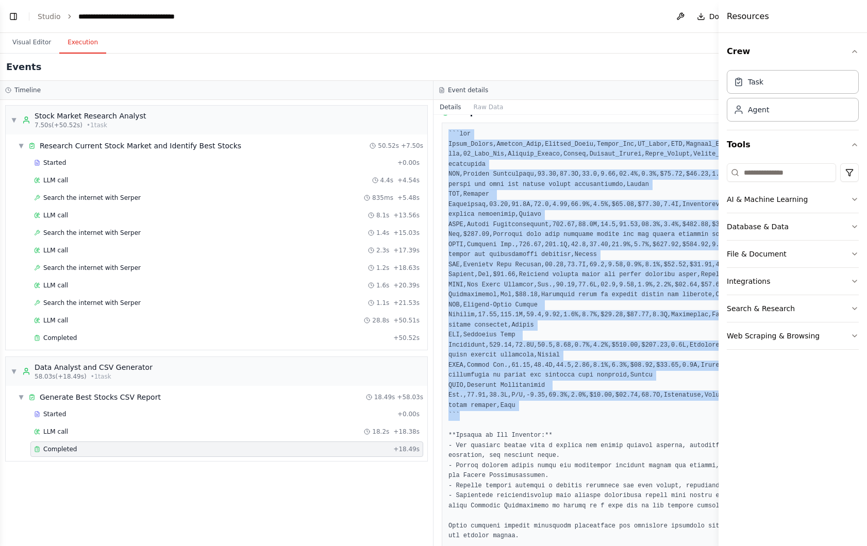
drag, startPoint x: 466, startPoint y: 415, endPoint x: 443, endPoint y: 135, distance: 281.4
click at [443, 135] on div at bounding box center [650, 336] width 417 height 426
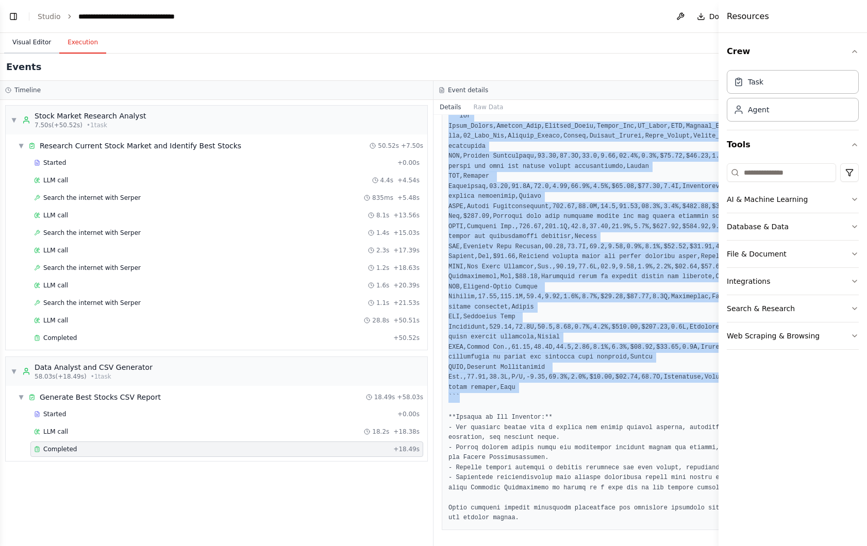
click at [36, 47] on button "Visual Editor" at bounding box center [31, 43] width 55 height 22
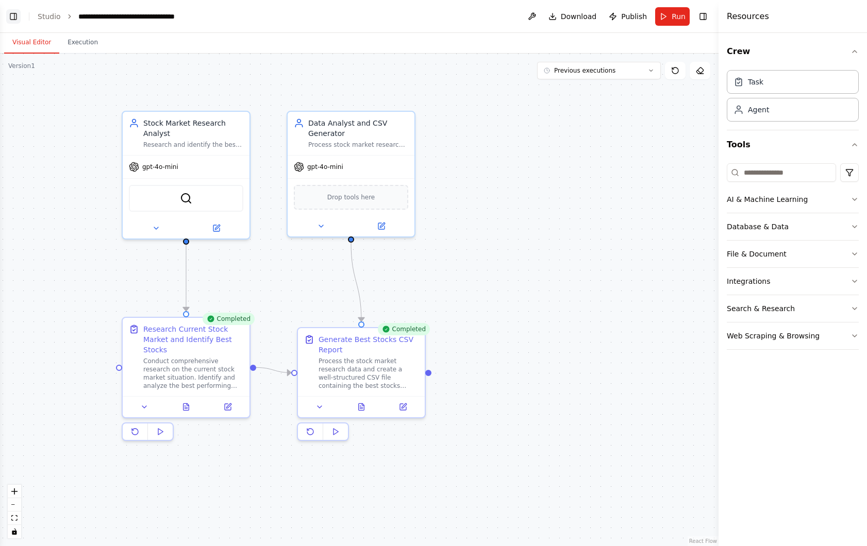
click at [14, 19] on button "Toggle Left Sidebar" at bounding box center [13, 16] width 14 height 14
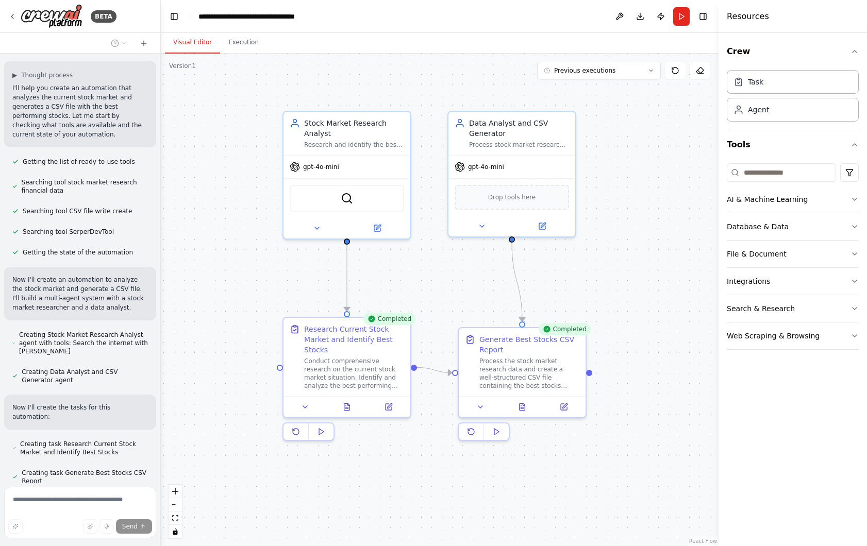
scroll to position [0, 0]
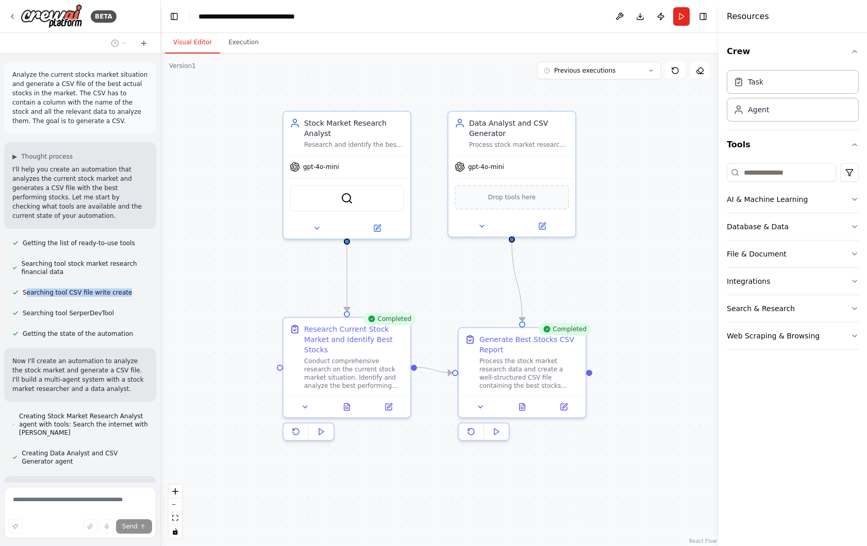
drag, startPoint x: 25, startPoint y: 292, endPoint x: 130, endPoint y: 291, distance: 105.6
click at [130, 291] on div "Searching tool CSV file write create" at bounding box center [72, 293] width 136 height 12
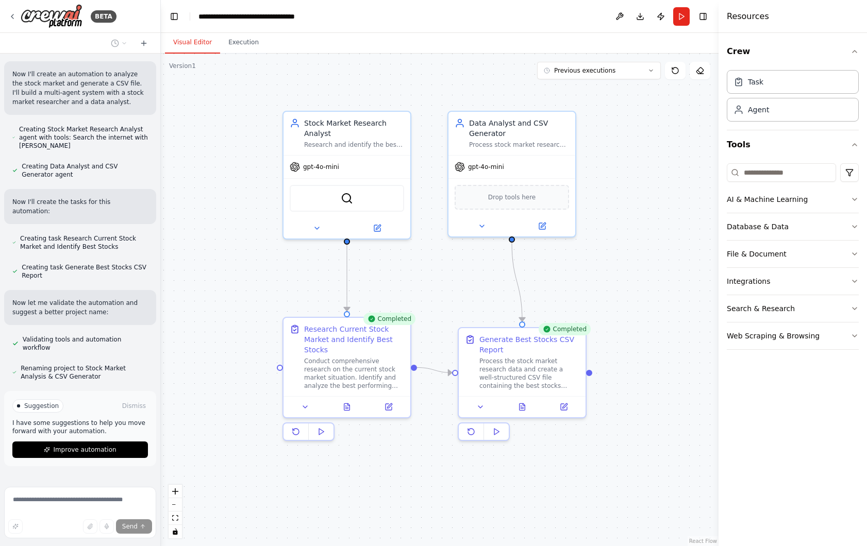
scroll to position [301, 0]
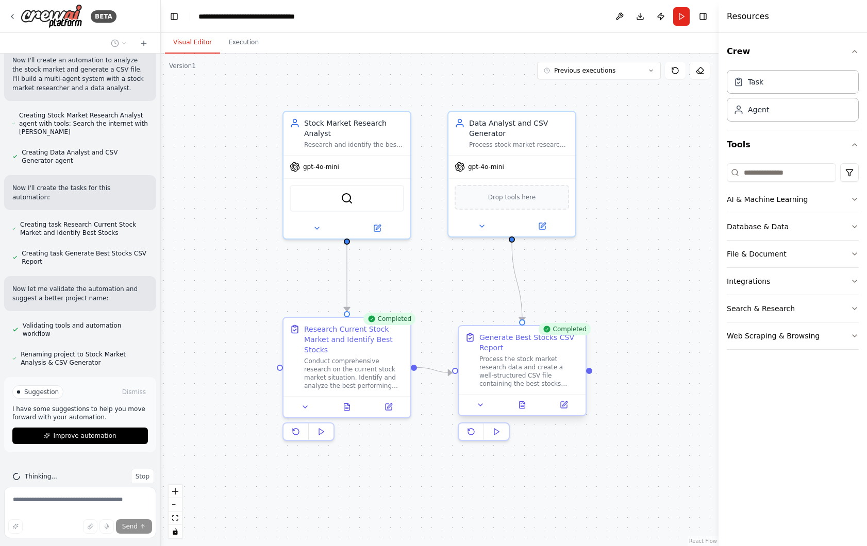
click at [518, 363] on div "Process the stock market research data and create a well-structured CSV file co…" at bounding box center [529, 371] width 100 height 33
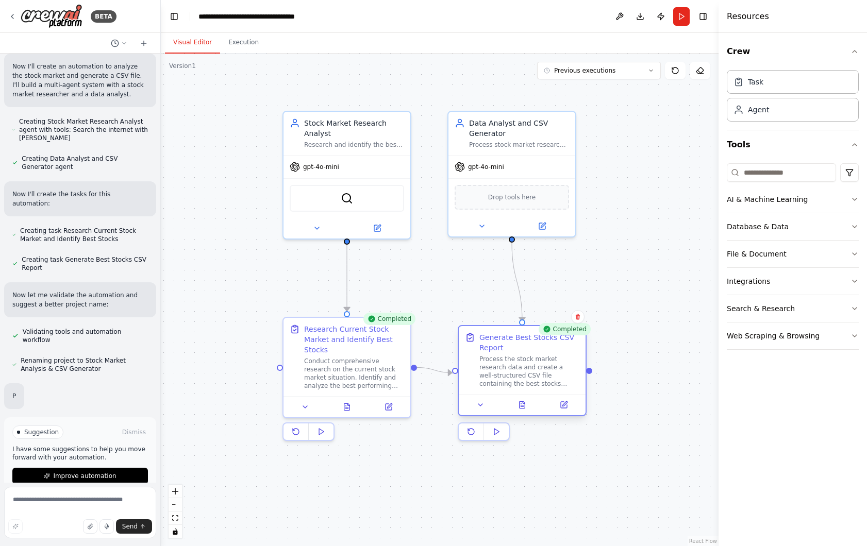
click at [503, 355] on div "Process the stock market research data and create a well-structured CSV file co…" at bounding box center [529, 371] width 100 height 33
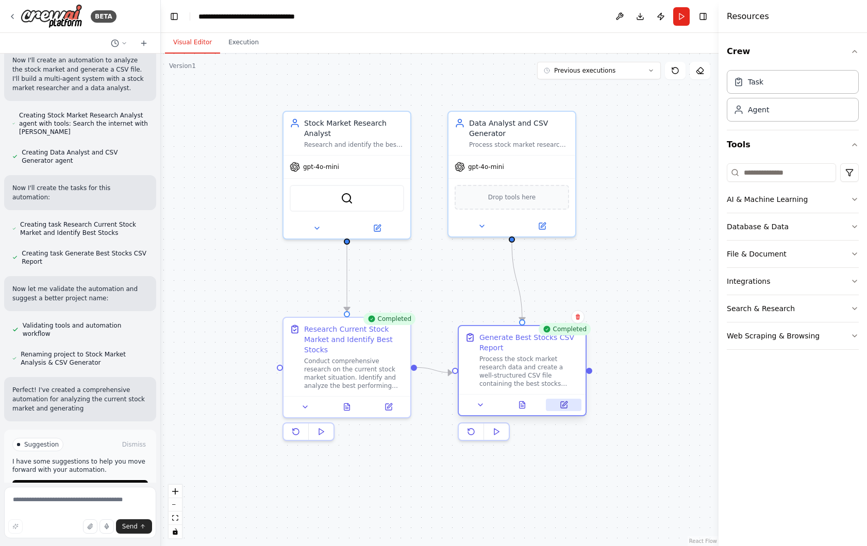
click at [560, 408] on icon at bounding box center [564, 405] width 8 height 8
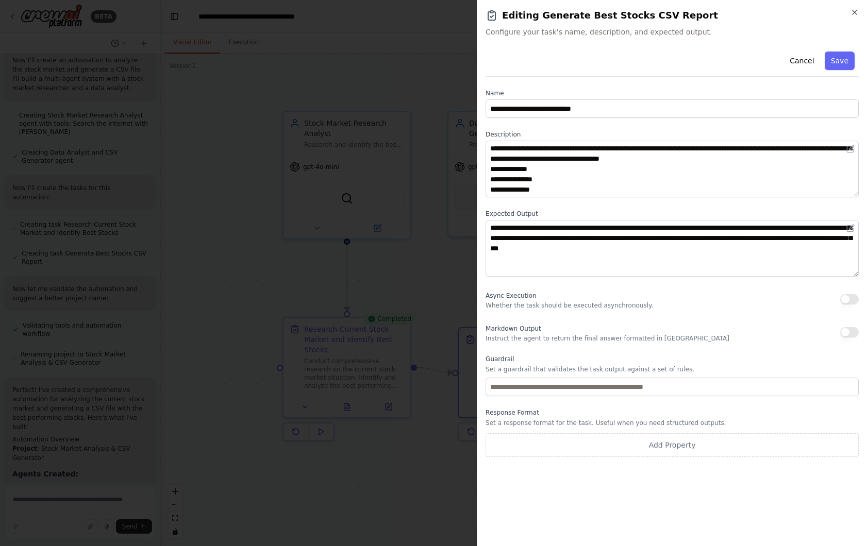
drag, startPoint x: 484, startPoint y: 226, endPoint x: 693, endPoint y: 232, distance: 208.3
click at [695, 232] on div "**********" at bounding box center [672, 273] width 390 height 546
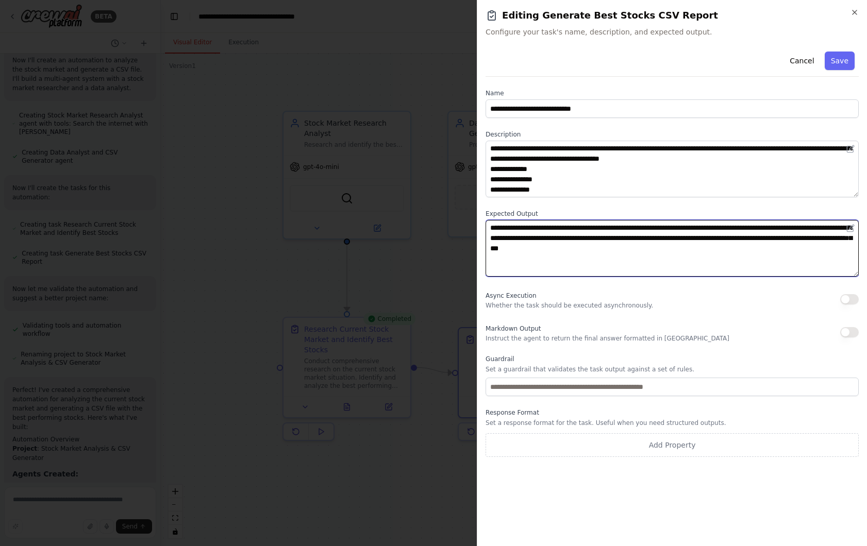
drag, startPoint x: 489, startPoint y: 230, endPoint x: 728, endPoint y: 252, distance: 240.1
click at [728, 252] on textarea "**********" at bounding box center [671, 248] width 373 height 57
click at [659, 266] on textarea "**********" at bounding box center [671, 248] width 373 height 57
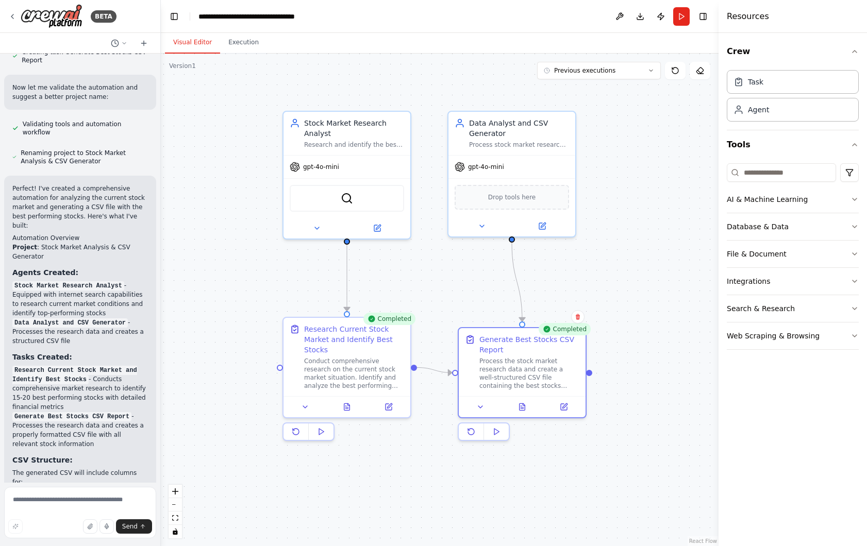
scroll to position [663, 0]
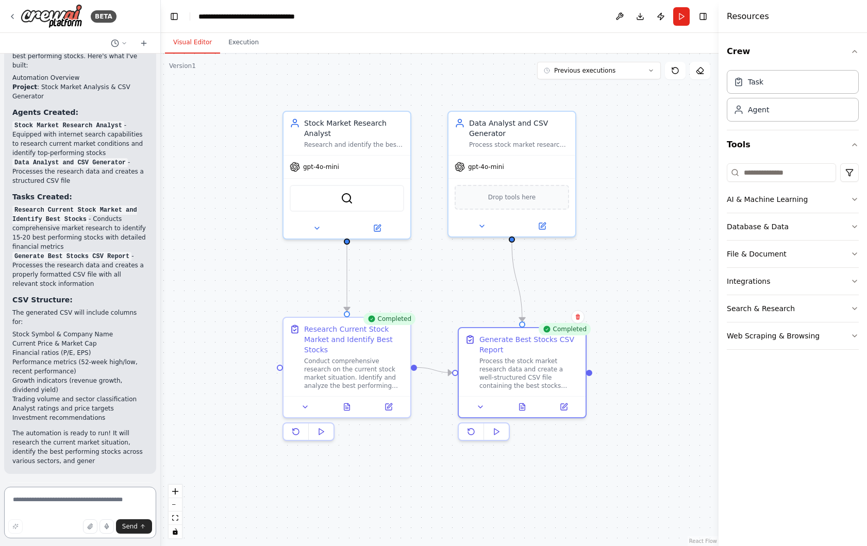
click at [48, 498] on textarea at bounding box center [80, 513] width 152 height 52
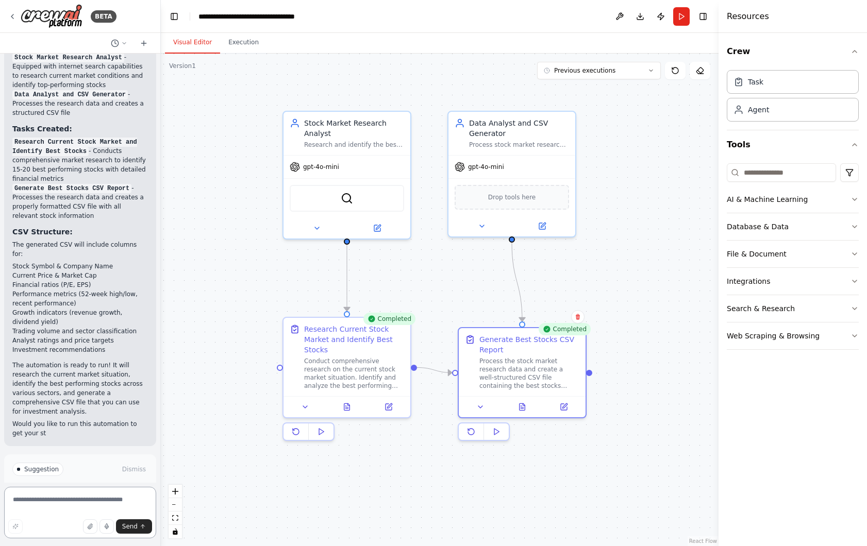
scroll to position [740, 0]
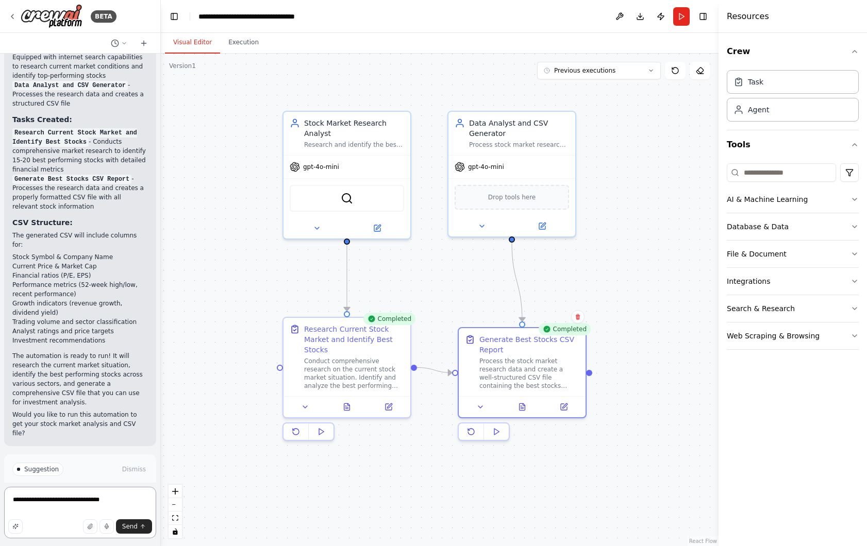
type textarea "**********"
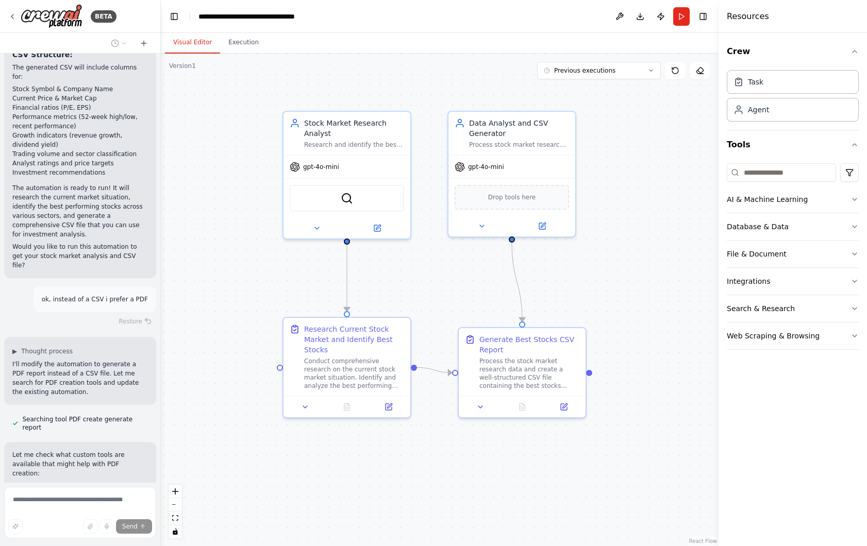
scroll to position [933, 0]
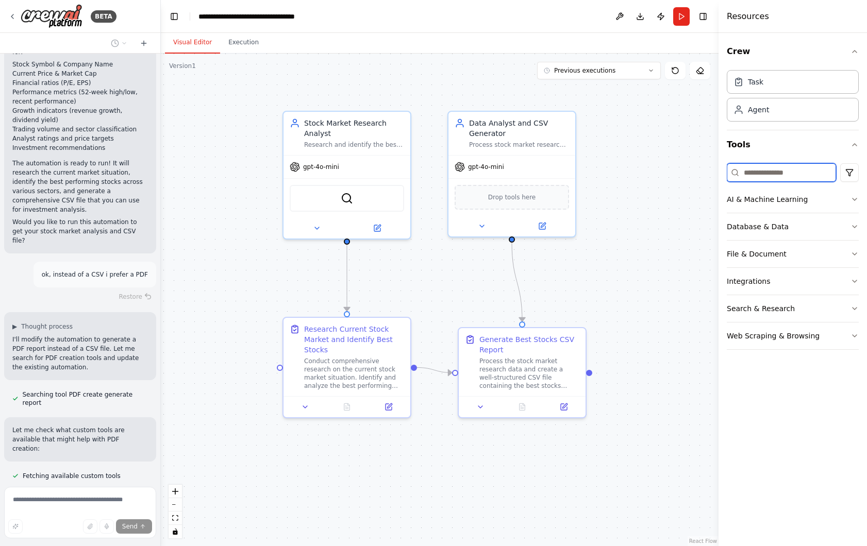
click at [756, 179] on input at bounding box center [781, 172] width 109 height 19
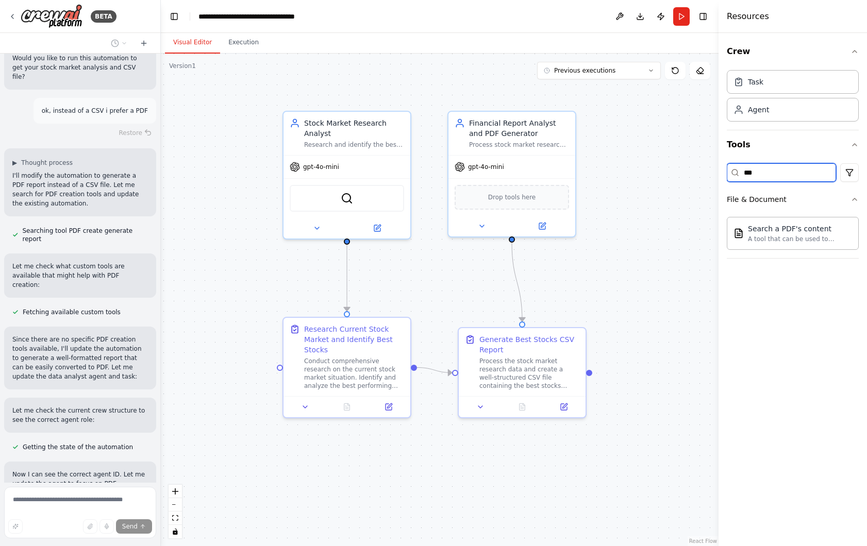
scroll to position [1115, 0]
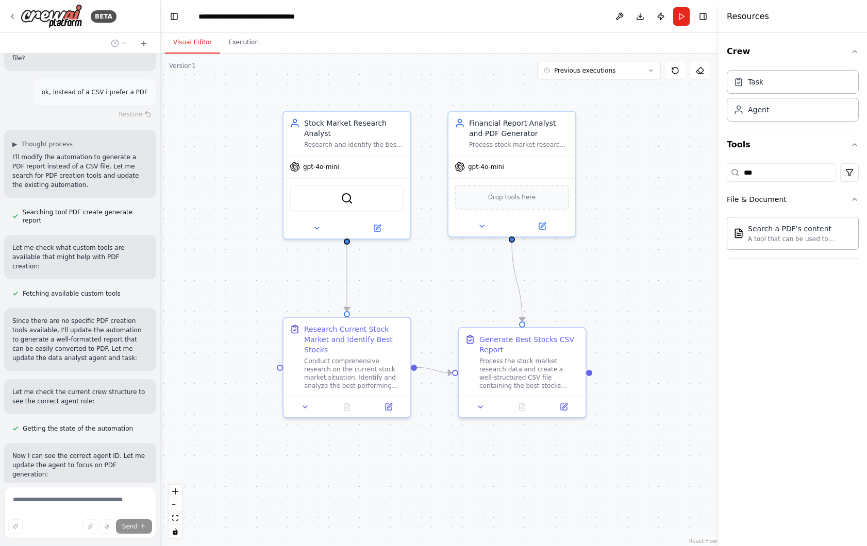
click at [256, 285] on div ".deletable-edge-delete-btn { width: 20px; height: 20px; border: 0px solid #ffff…" at bounding box center [440, 300] width 558 height 493
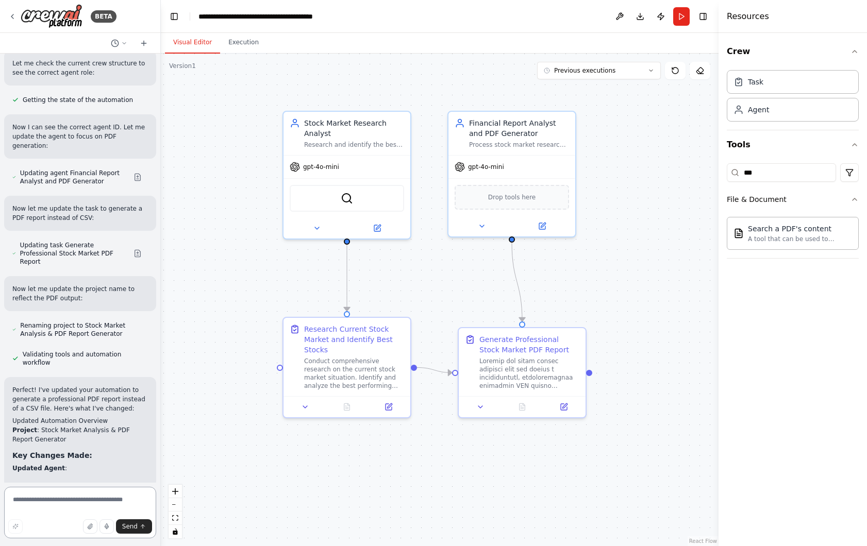
scroll to position [1463, 0]
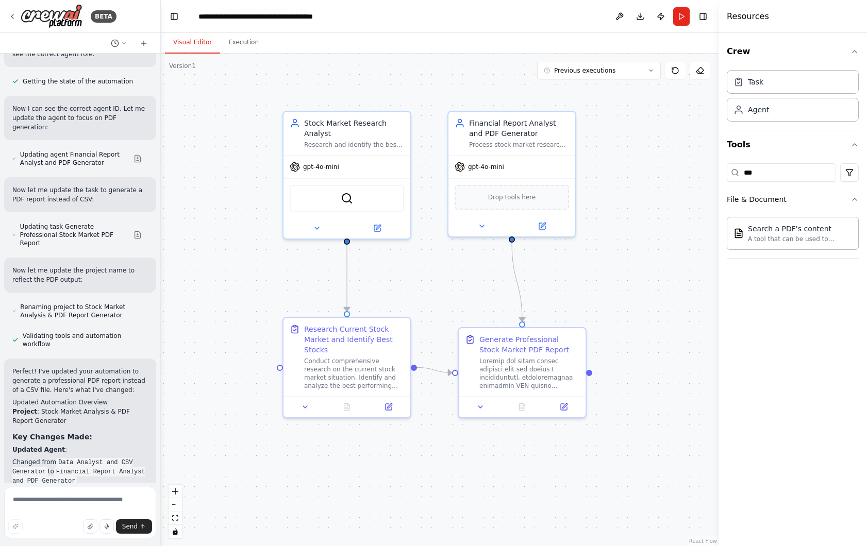
click at [472, 284] on div ".deletable-edge-delete-btn { width: 20px; height: 20px; border: 0px solid #ffff…" at bounding box center [440, 300] width 558 height 493
click at [684, 11] on button "Run" at bounding box center [681, 16] width 16 height 19
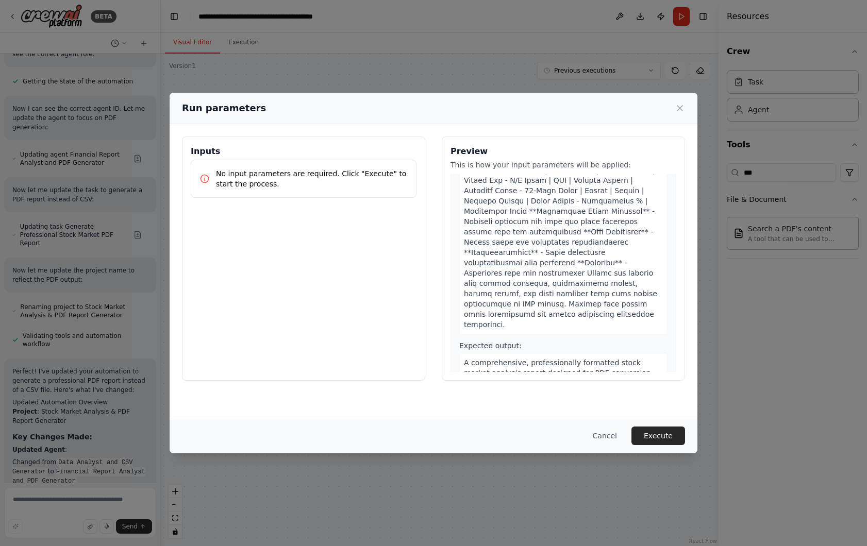
scroll to position [474, 0]
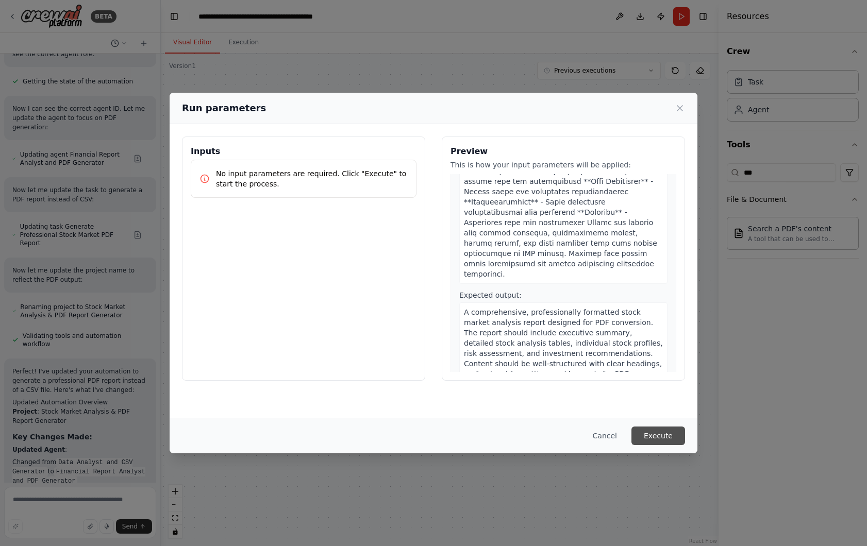
click at [658, 437] on button "Execute" at bounding box center [658, 436] width 54 height 19
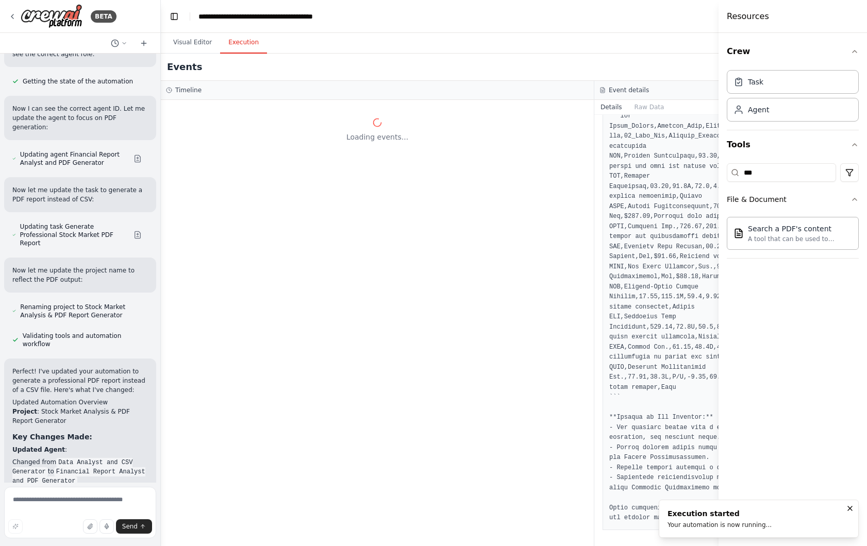
scroll to position [1773, 0]
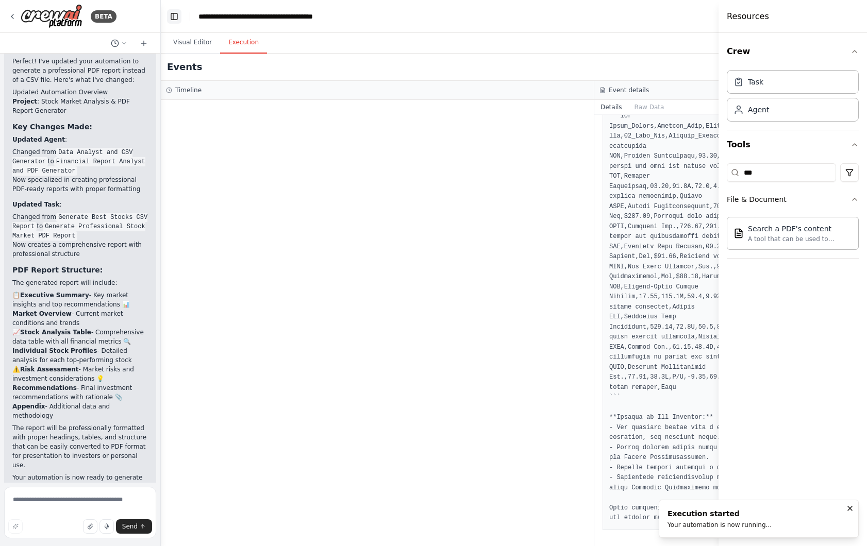
click at [175, 16] on button "Toggle Left Sidebar" at bounding box center [174, 16] width 14 height 14
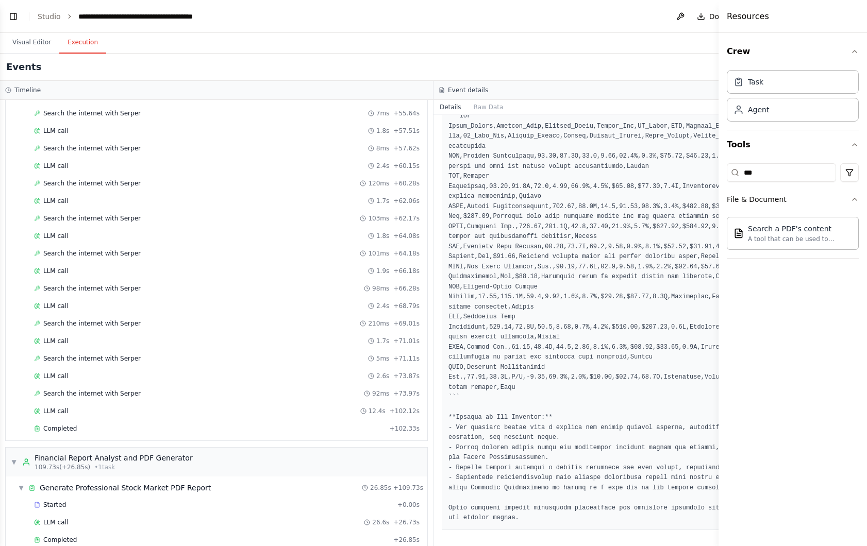
scroll to position [663, 0]
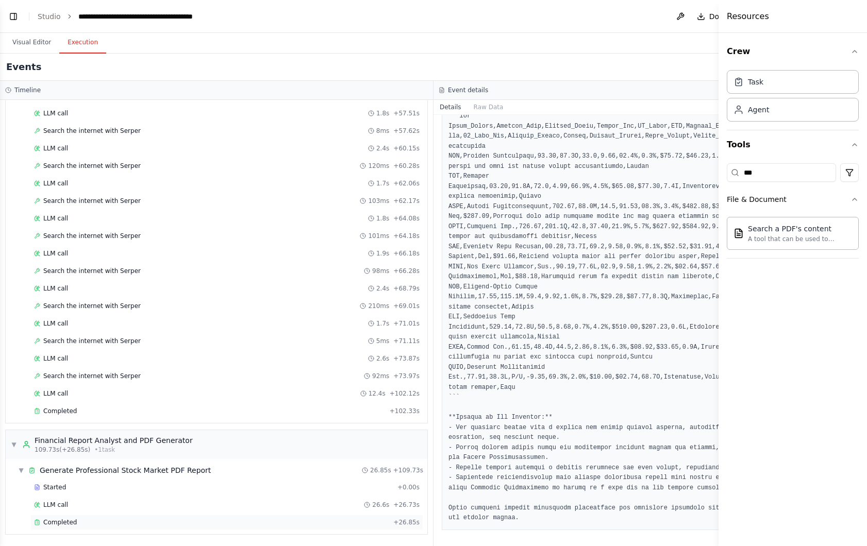
click at [158, 519] on div "Completed" at bounding box center [211, 522] width 355 height 8
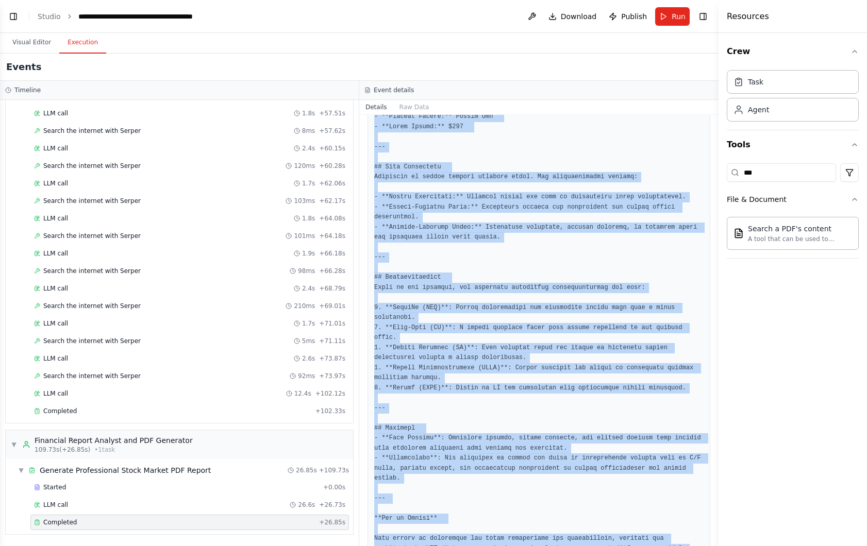
scroll to position [1312, 0]
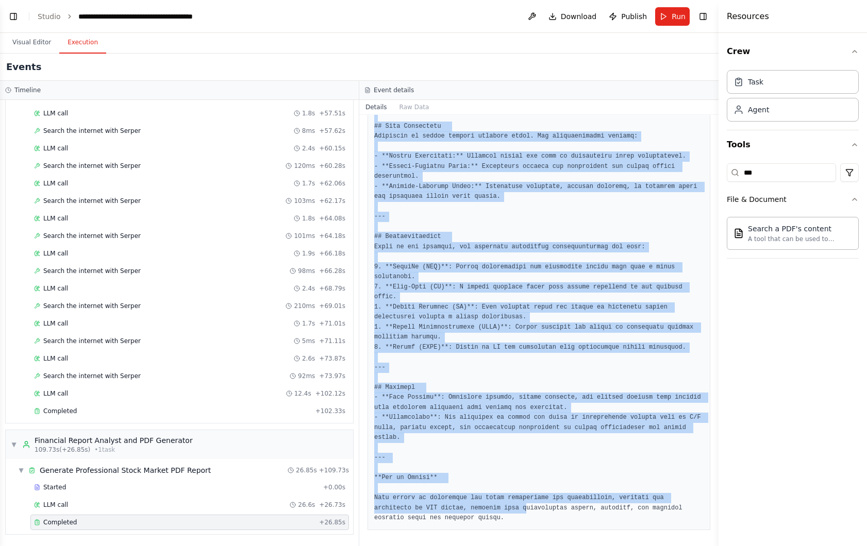
drag, startPoint x: 375, startPoint y: 292, endPoint x: 525, endPoint y: 508, distance: 262.8
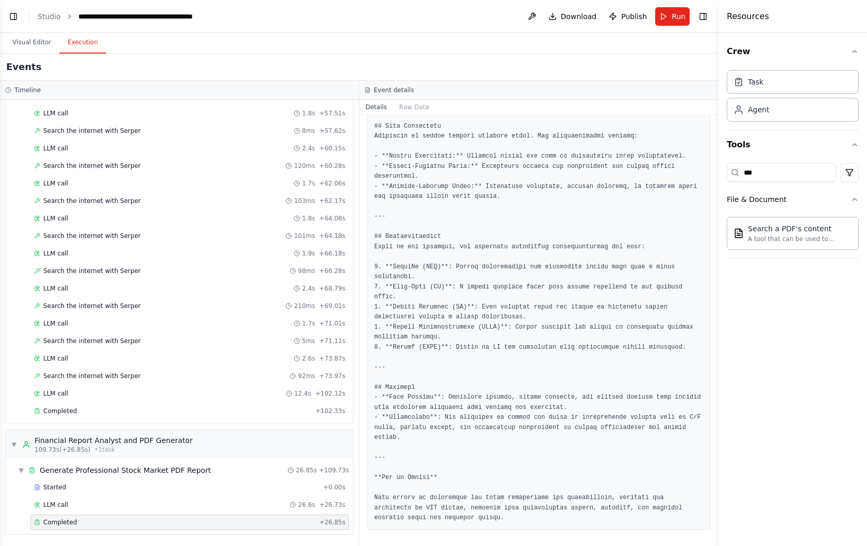
drag, startPoint x: 378, startPoint y: 500, endPoint x: 572, endPoint y: 495, distance: 193.8
drag, startPoint x: 624, startPoint y: 497, endPoint x: 679, endPoint y: 497, distance: 55.7
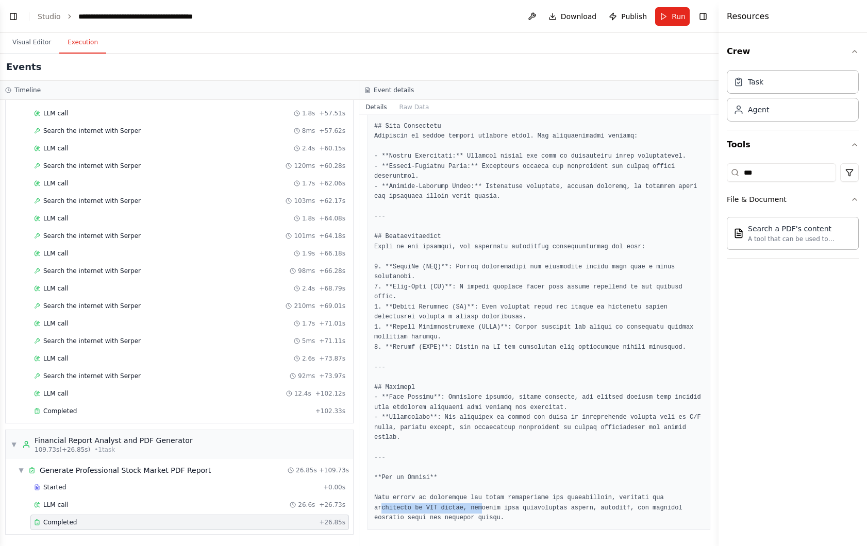
drag, startPoint x: 381, startPoint y: 509, endPoint x: 482, endPoint y: 509, distance: 101.0
click at [27, 40] on button "Visual Editor" at bounding box center [31, 43] width 55 height 22
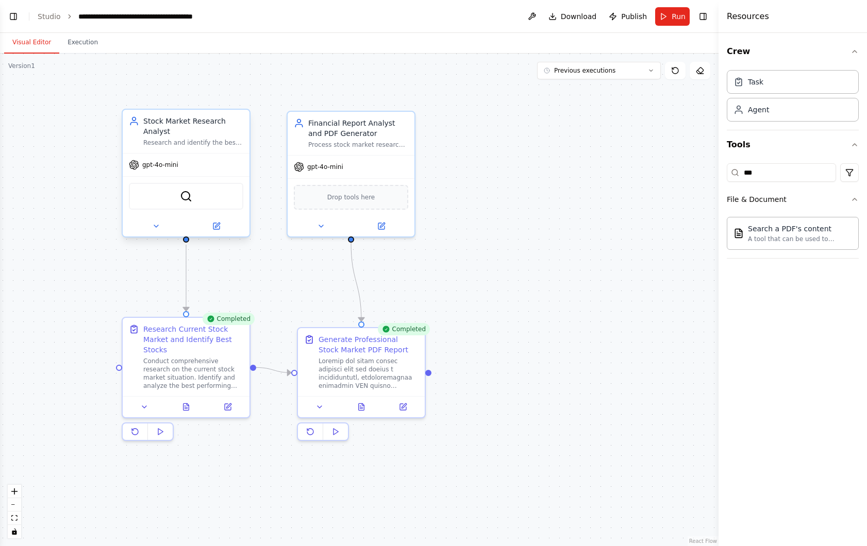
click at [162, 219] on div at bounding box center [186, 226] width 127 height 21
click at [161, 224] on button at bounding box center [156, 226] width 58 height 12
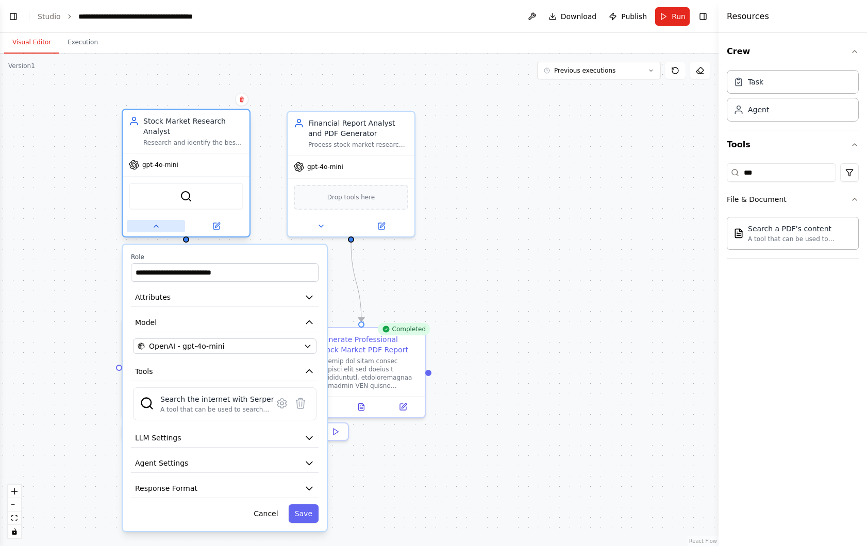
click at [161, 224] on button at bounding box center [156, 226] width 58 height 12
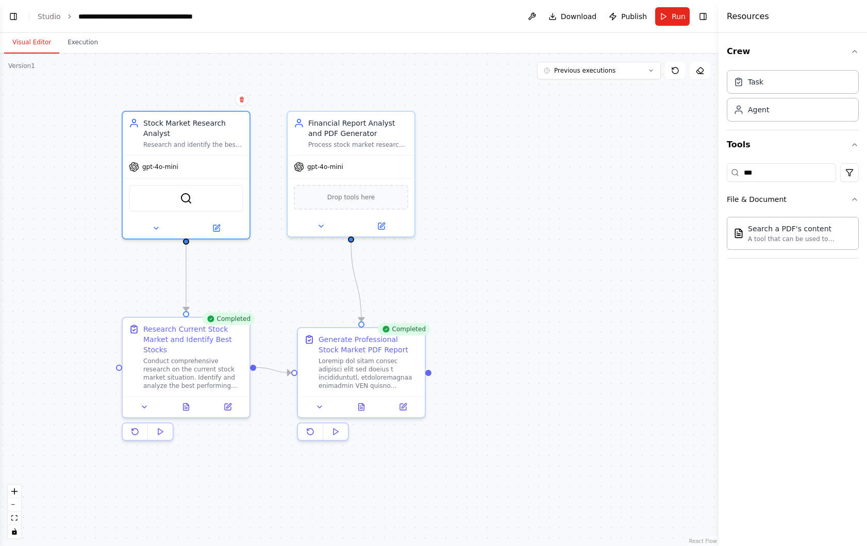
click at [107, 247] on div ".deletable-edge-delete-btn { width: 20px; height: 20px; border: 0px solid #ffff…" at bounding box center [359, 300] width 718 height 493
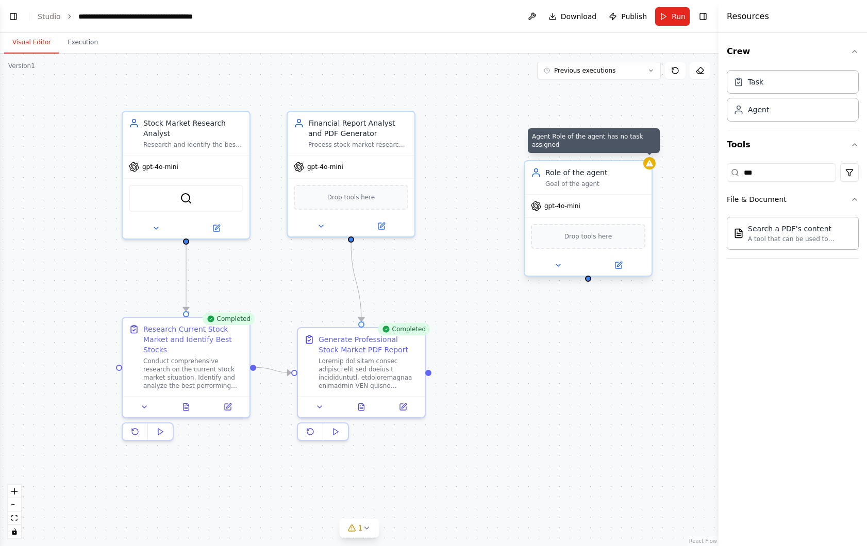
click at [652, 163] on icon at bounding box center [649, 163] width 8 height 8
click at [649, 152] on button at bounding box center [643, 150] width 13 height 13
click at [624, 153] on button "Confirm" at bounding box center [614, 151] width 37 height 12
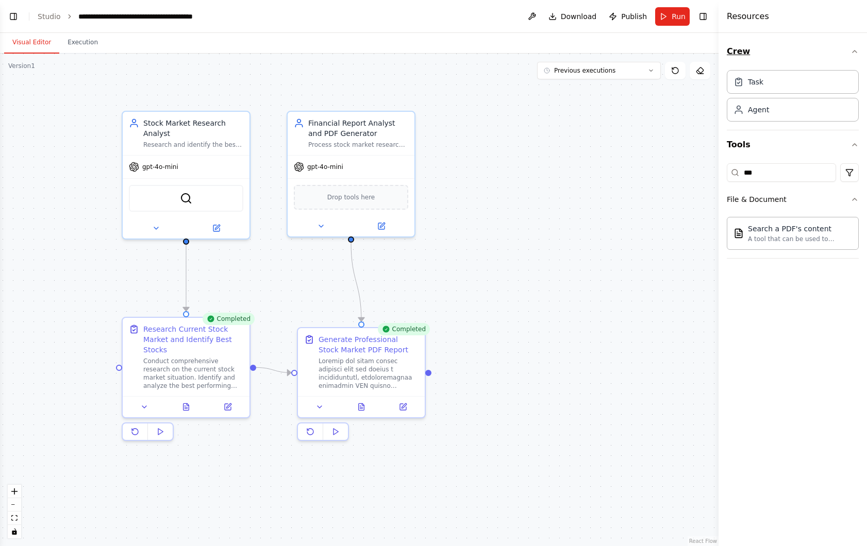
click at [855, 56] on button "Crew" at bounding box center [793, 51] width 132 height 29
click at [856, 49] on icon "button" at bounding box center [854, 51] width 8 height 8
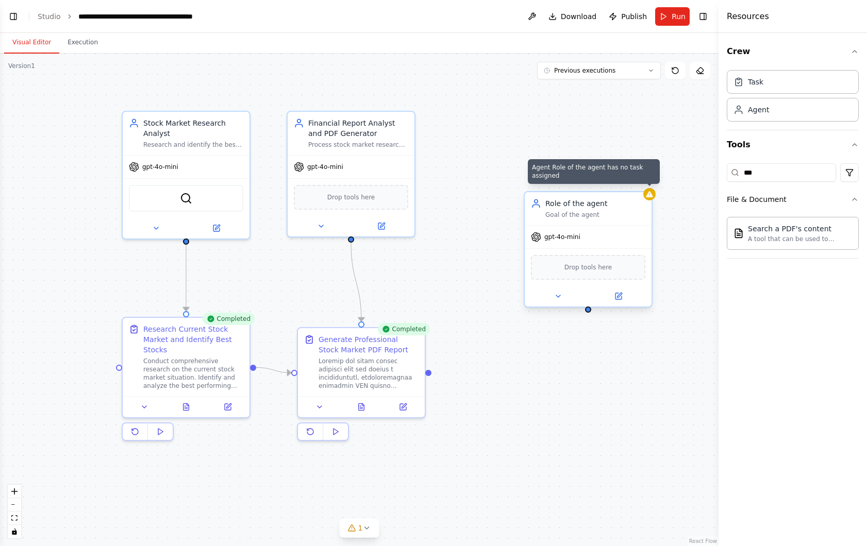
click at [649, 192] on icon at bounding box center [649, 194] width 7 height 6
click at [632, 180] on div ".deletable-edge-delete-btn { width: 20px; height: 20px; border: 0px solid #ffff…" at bounding box center [359, 300] width 718 height 493
click at [648, 193] on icon at bounding box center [649, 194] width 8 height 8
click at [651, 199] on div at bounding box center [649, 194] width 12 height 12
click at [644, 186] on button at bounding box center [643, 181] width 13 height 13
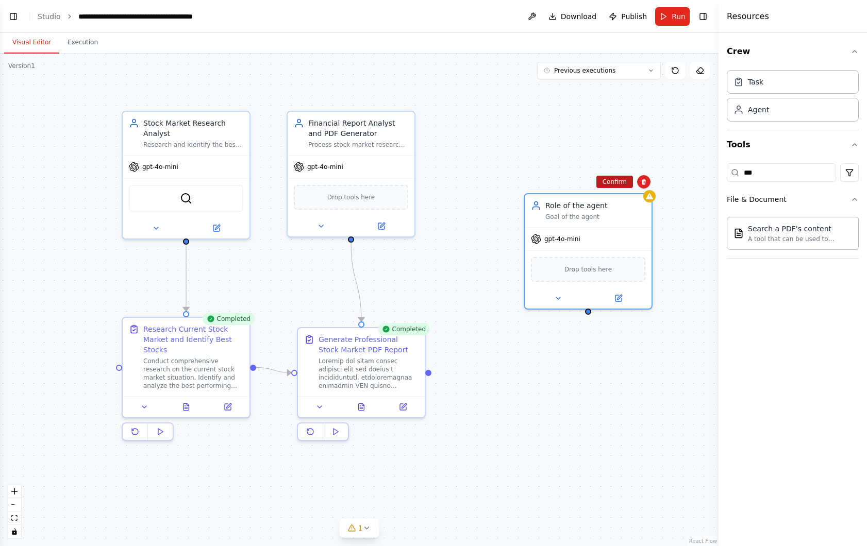
click at [619, 186] on button "Confirm" at bounding box center [614, 182] width 37 height 12
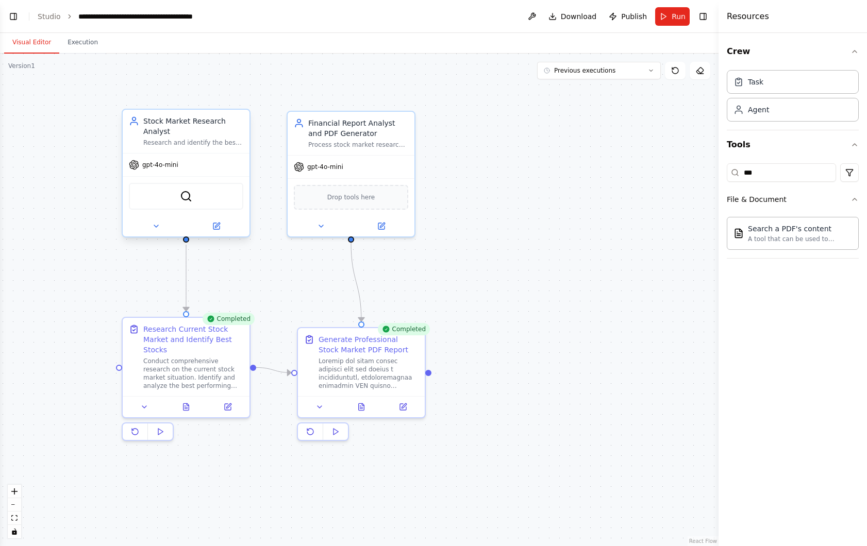
click at [178, 139] on div "Research and identify the best performing stocks in the current market by analy…" at bounding box center [193, 143] width 100 height 8
click at [217, 234] on div at bounding box center [186, 226] width 127 height 21
click at [215, 227] on icon at bounding box center [217, 225] width 5 height 5
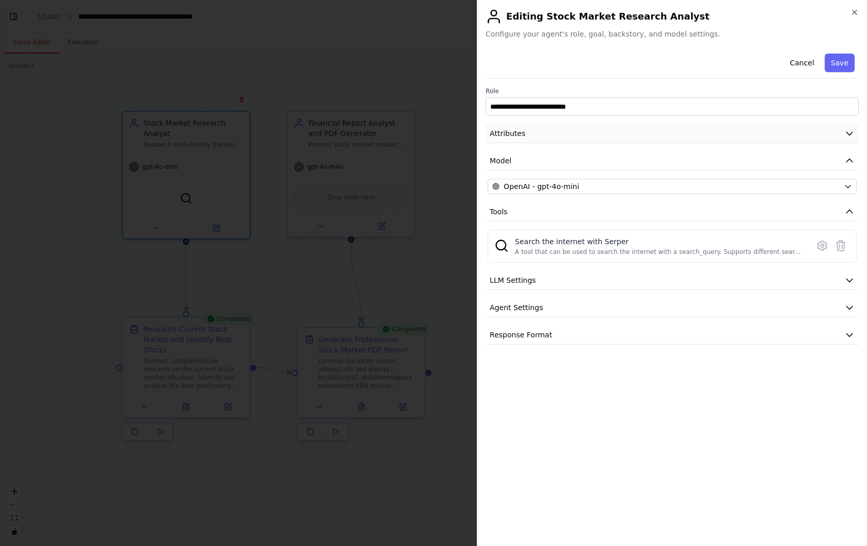
click at [528, 133] on button "Attributes" at bounding box center [671, 133] width 373 height 19
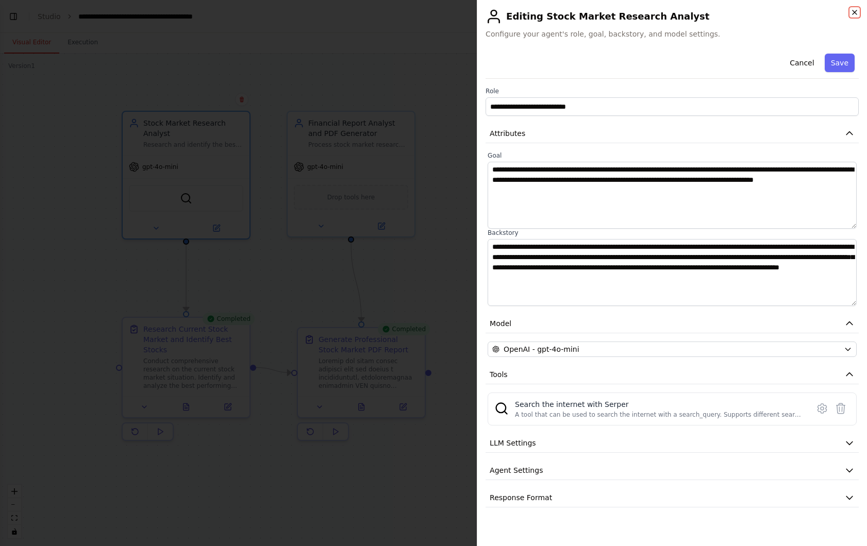
click at [851, 12] on icon "button" at bounding box center [854, 12] width 8 height 8
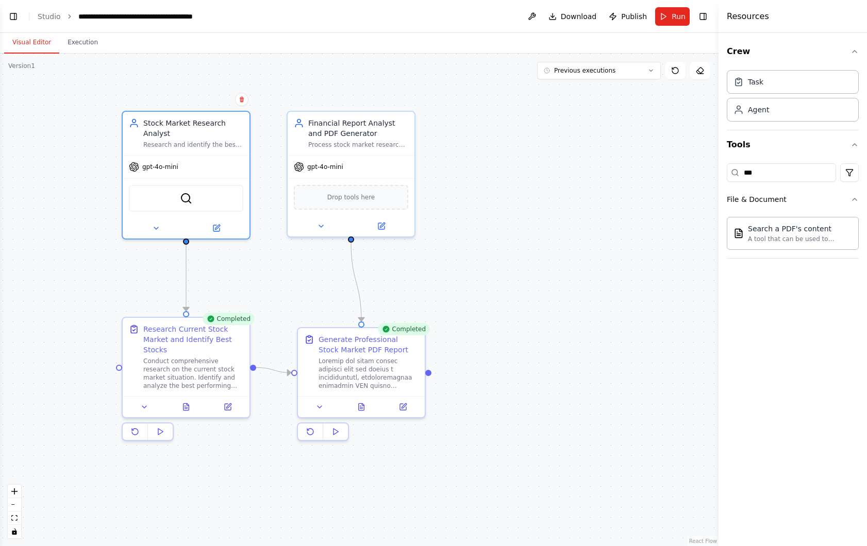
click at [570, 181] on div ".deletable-edge-delete-btn { width: 20px; height: 20px; border: 0px solid #ffff…" at bounding box center [359, 300] width 718 height 493
click at [855, 201] on icon "button" at bounding box center [854, 199] width 8 height 8
click at [856, 201] on icon "button" at bounding box center [854, 199] width 8 height 8
drag, startPoint x: 775, startPoint y: 177, endPoint x: 716, endPoint y: 177, distance: 58.2
click at [718, 177] on div "Resources Crew Task Agent Tools *** File & Document Search a PDF's content A to…" at bounding box center [792, 273] width 148 height 546
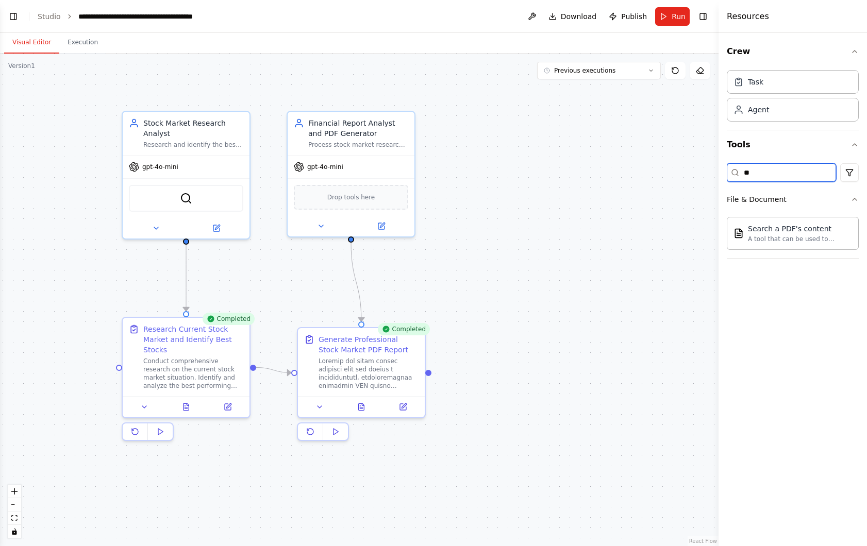
type input "*"
type input "***"
click at [665, 19] on button "Run" at bounding box center [672, 16] width 35 height 19
click at [78, 46] on body "BETA Analyze the current stocks market situation and generate a CSV file of the…" at bounding box center [433, 273] width 867 height 546
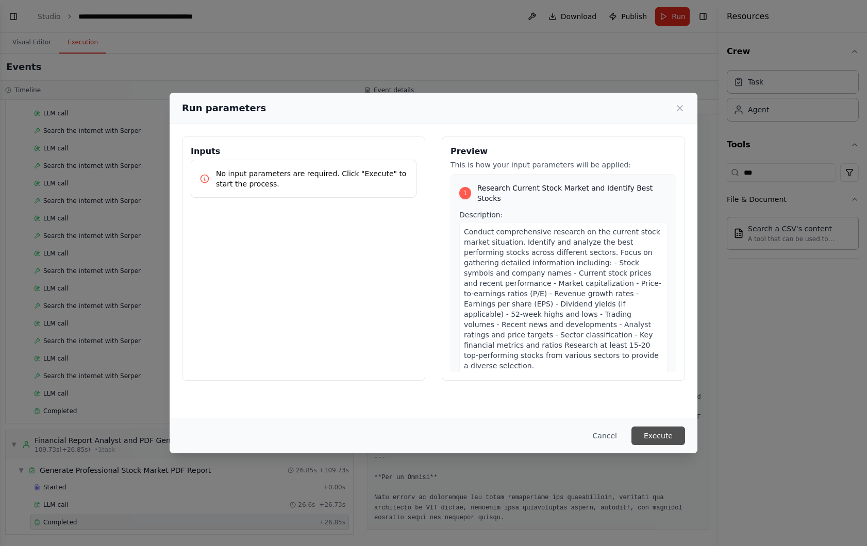
click at [655, 430] on button "Execute" at bounding box center [658, 436] width 54 height 19
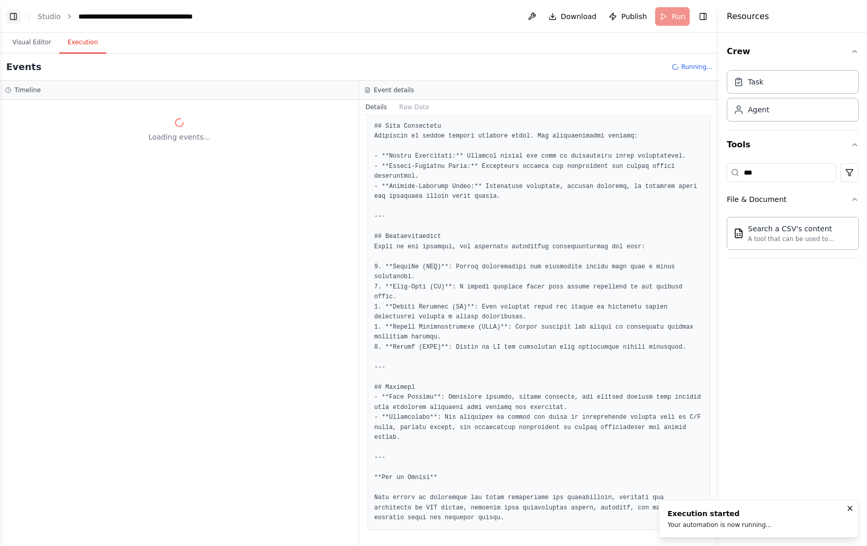
click at [16, 15] on button "Toggle Left Sidebar" at bounding box center [13, 16] width 14 height 14
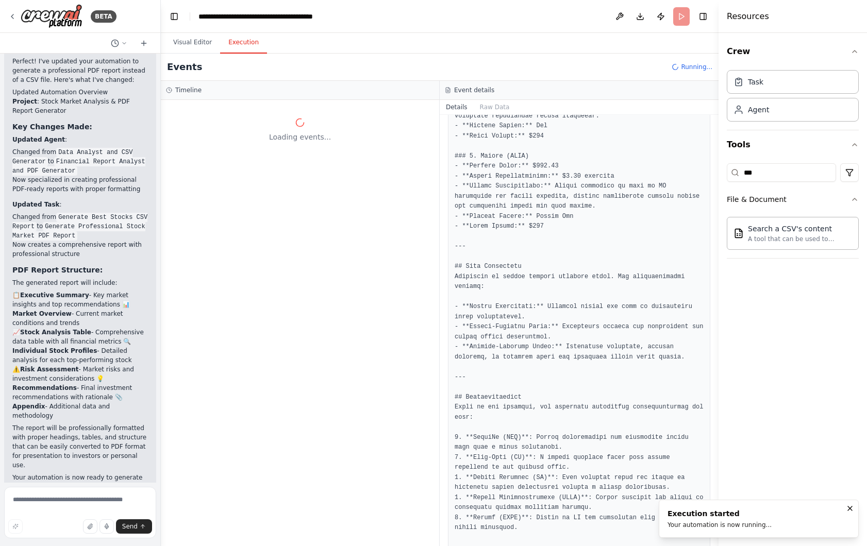
click at [6, 18] on div "BETA" at bounding box center [80, 16] width 160 height 33
click at [11, 15] on icon at bounding box center [12, 16] width 8 height 8
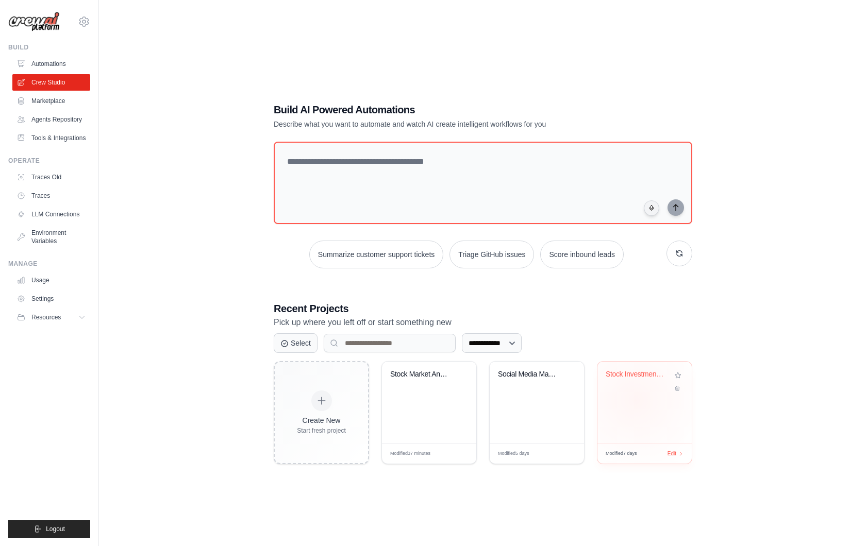
click at [635, 400] on div "Stock Investment Analyzer" at bounding box center [644, 402] width 94 height 81
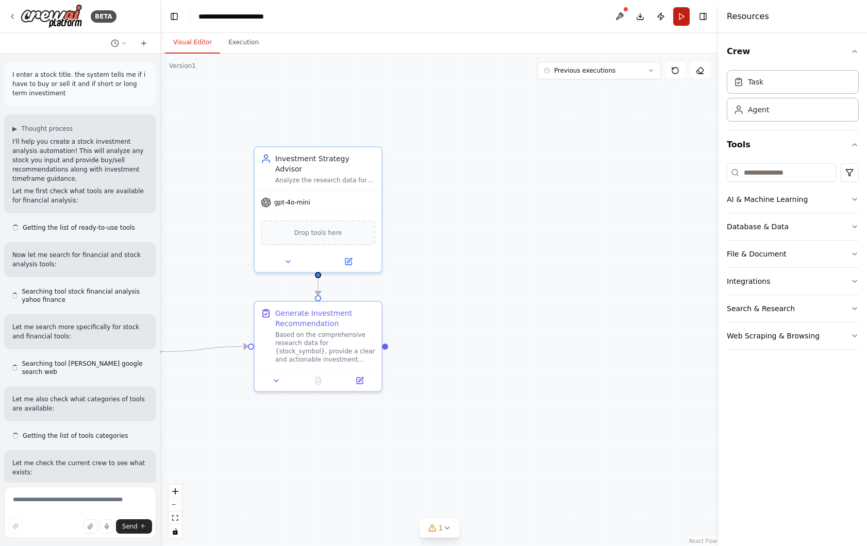
scroll to position [767, 0]
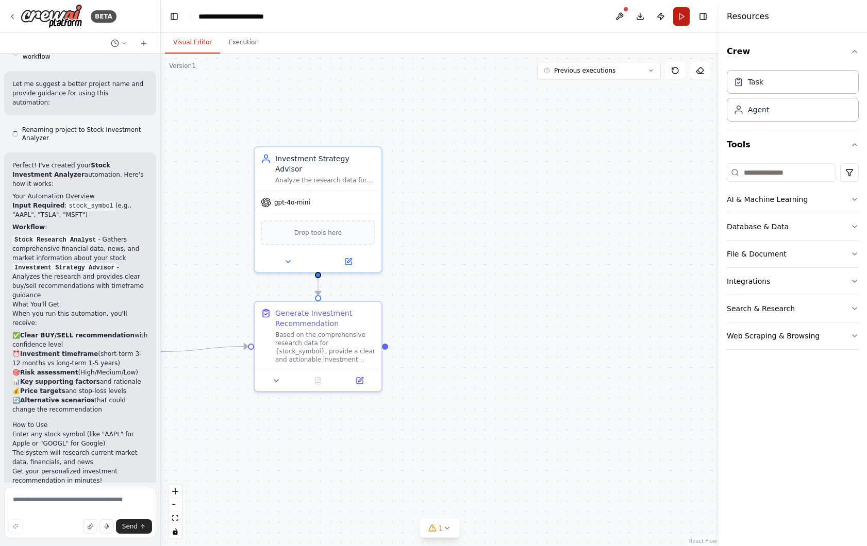
click at [681, 20] on button "Run" at bounding box center [681, 16] width 16 height 19
click at [242, 44] on button "Execution" at bounding box center [243, 43] width 47 height 22
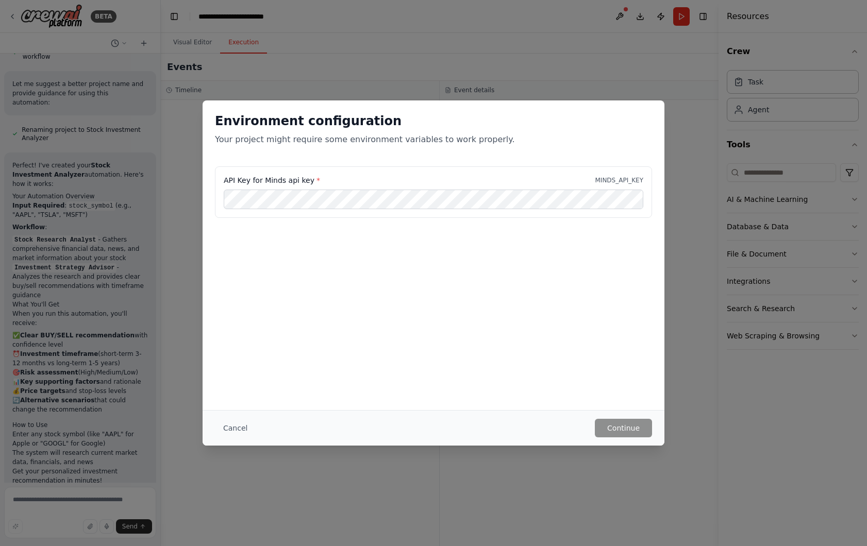
click at [211, 425] on div "Cancel Continue" at bounding box center [434, 428] width 462 height 36
click at [238, 425] on button "Cancel" at bounding box center [235, 428] width 41 height 19
